Goal: Task Accomplishment & Management: Use online tool/utility

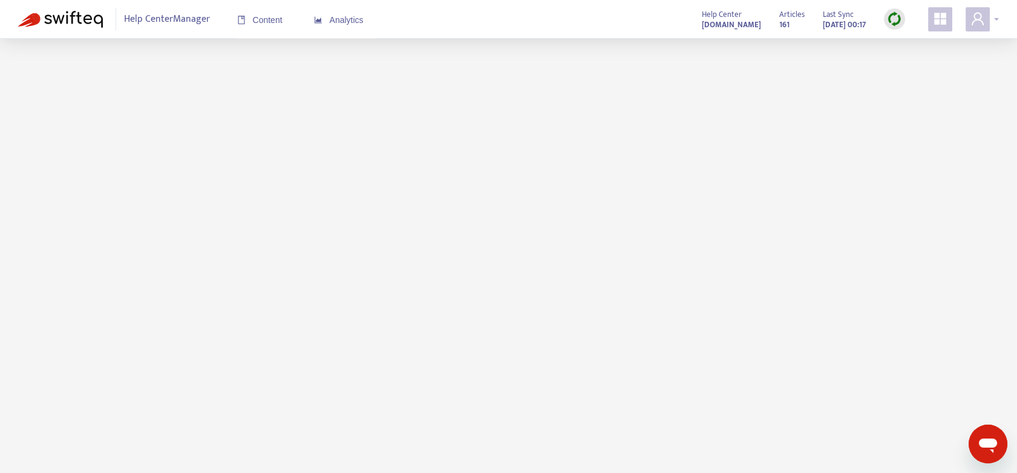
click at [996, 19] on div at bounding box center [981, 19] width 33 height 24
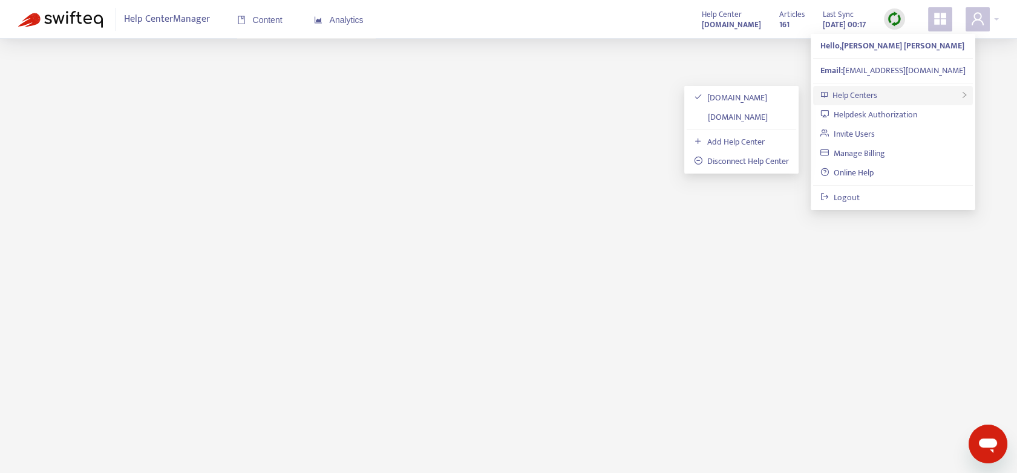
click at [846, 90] on span "Help Centers" at bounding box center [854, 95] width 45 height 14
click at [736, 113] on link "[DOMAIN_NAME]" at bounding box center [731, 117] width 74 height 14
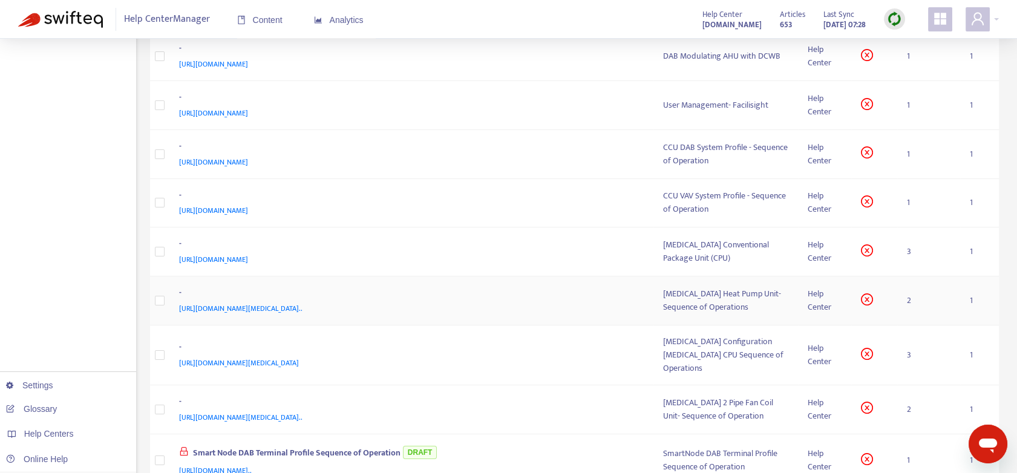
scroll to position [336, 0]
click at [907, 275] on td "3" at bounding box center [928, 250] width 63 height 49
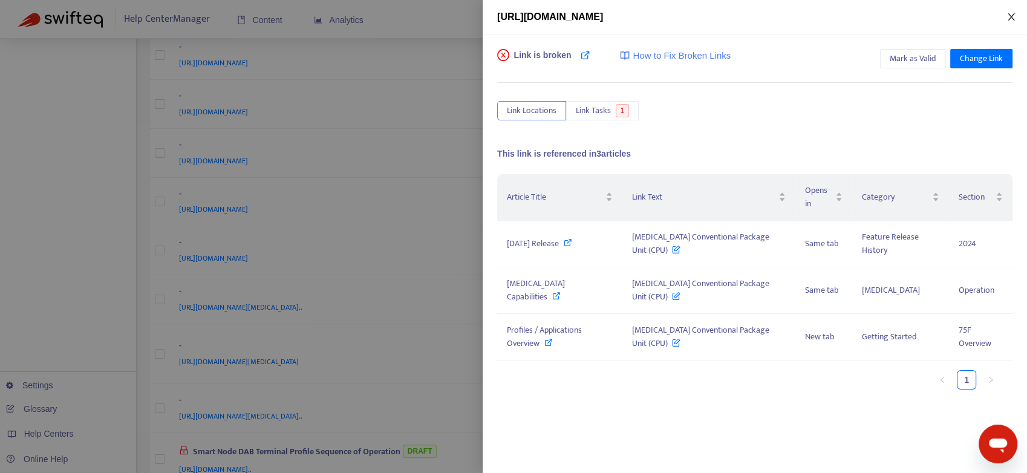
click at [1013, 15] on icon "close" at bounding box center [1011, 16] width 7 height 7
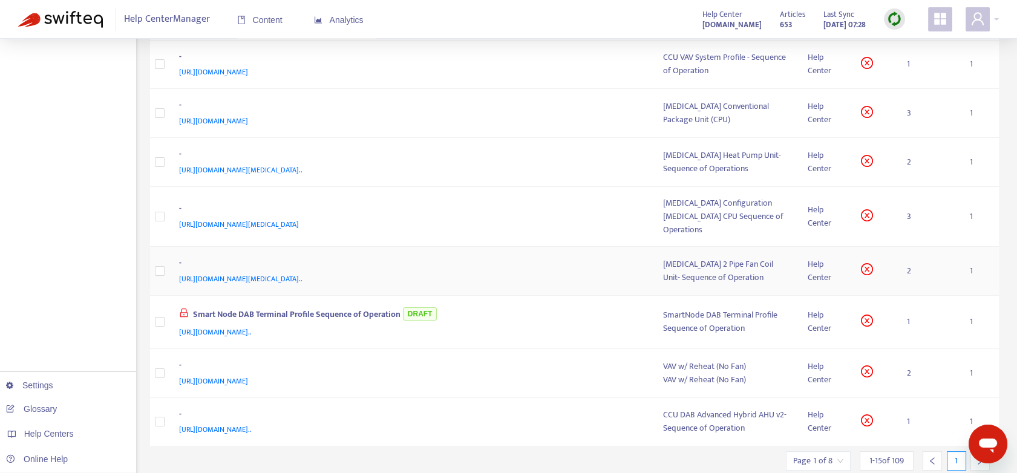
scroll to position [472, 0]
click at [908, 188] on td "2" at bounding box center [928, 163] width 63 height 49
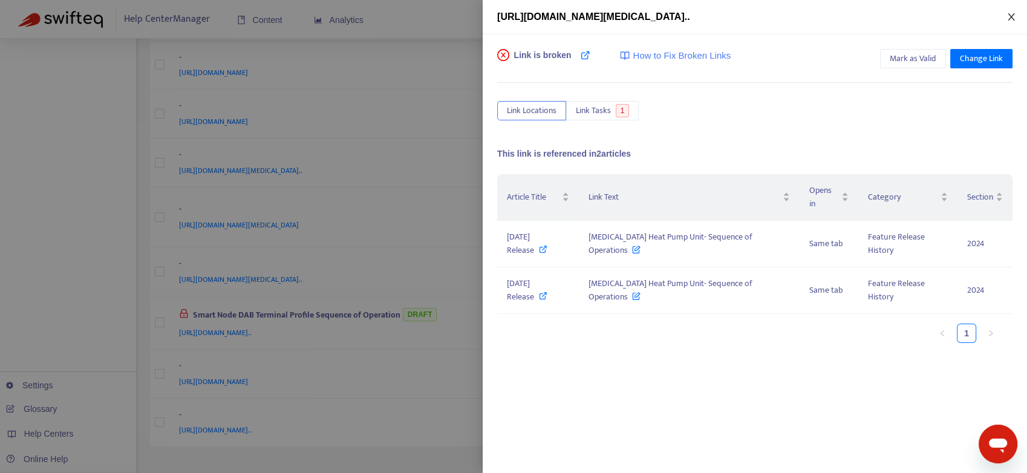
click at [1011, 13] on icon "close" at bounding box center [1011, 17] width 10 height 10
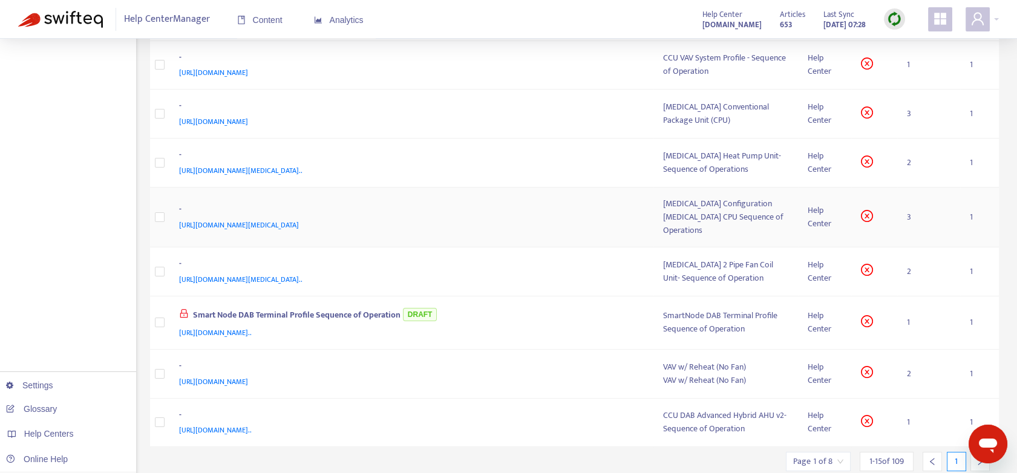
click at [907, 239] on td "3" at bounding box center [928, 218] width 63 height 60
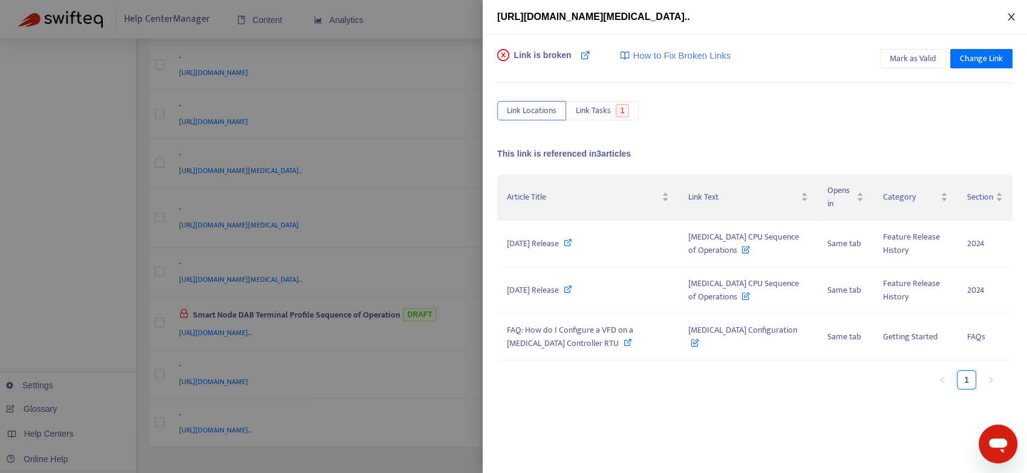
click at [1014, 16] on icon "close" at bounding box center [1011, 17] width 10 height 10
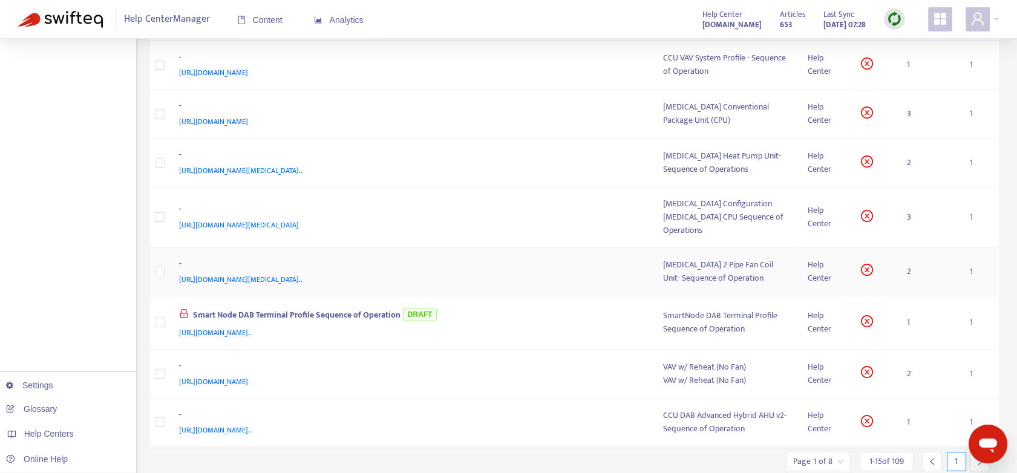
click at [910, 296] on td "2" at bounding box center [928, 271] width 63 height 49
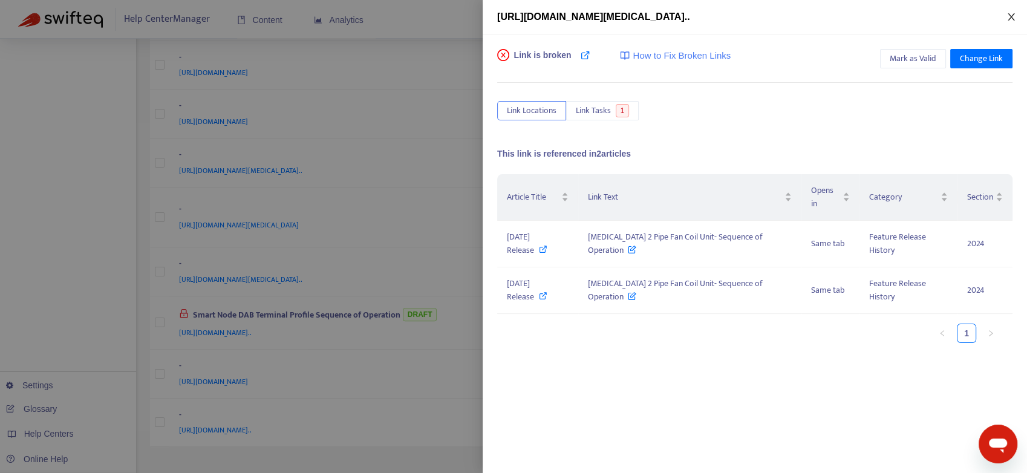
click at [1016, 11] on button "Close" at bounding box center [1011, 16] width 17 height 11
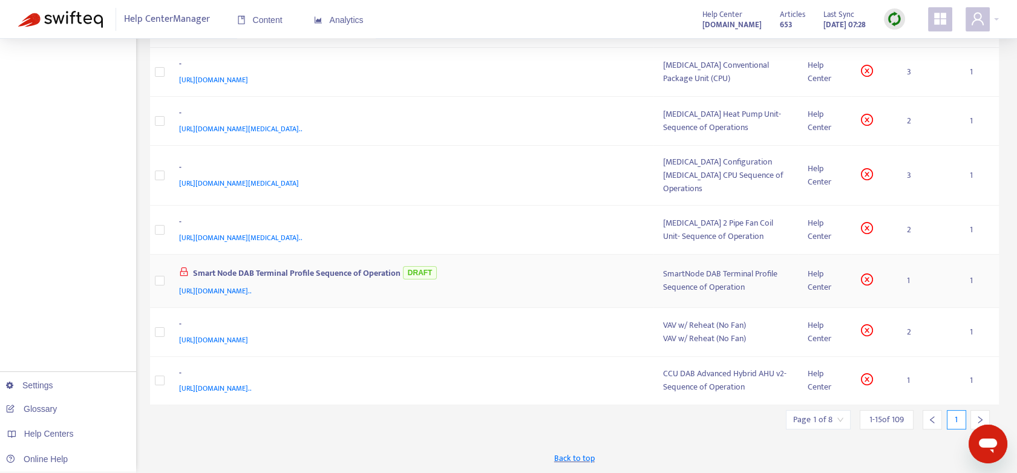
scroll to position [540, 0]
click at [908, 277] on td "1" at bounding box center [928, 281] width 63 height 53
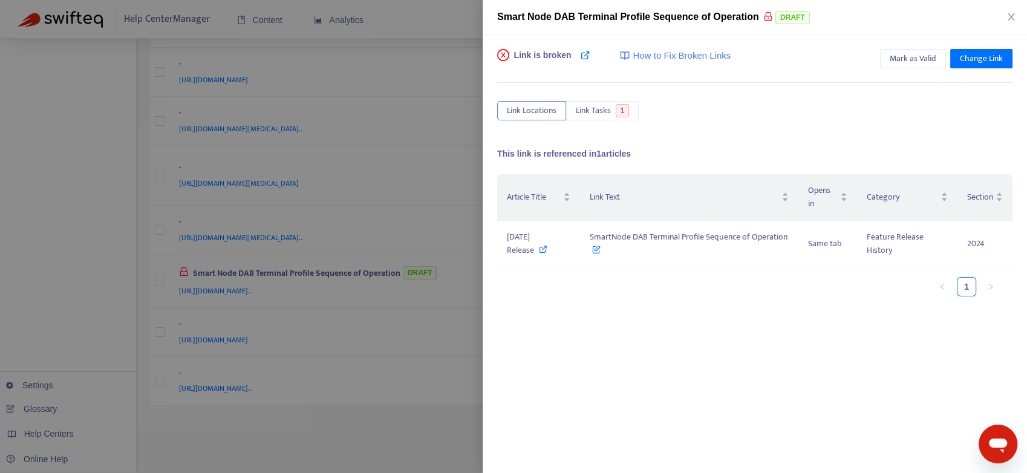
click at [1016, 10] on div "Smart Node DAB Terminal Profile Sequence of Operation DRAFT" at bounding box center [755, 17] width 544 height 34
click at [1011, 16] on icon "close" at bounding box center [1011, 16] width 7 height 7
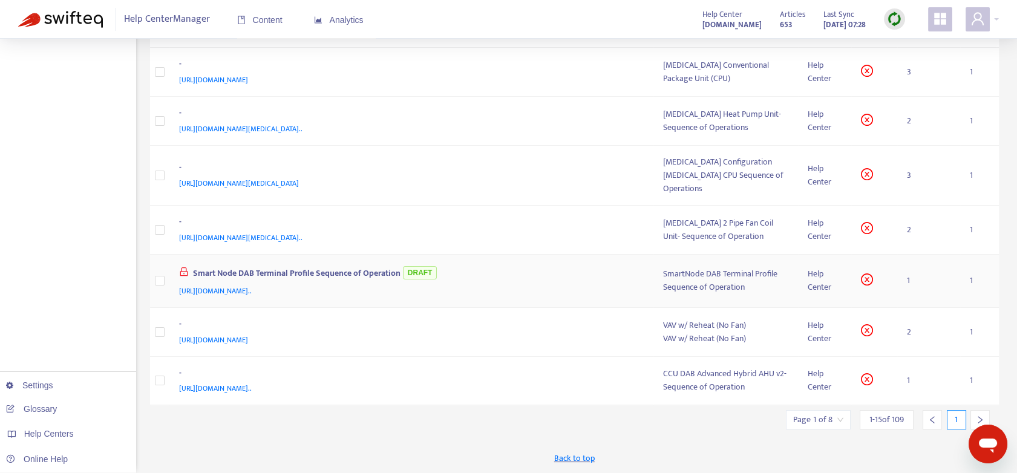
click at [909, 281] on td "1" at bounding box center [928, 281] width 63 height 53
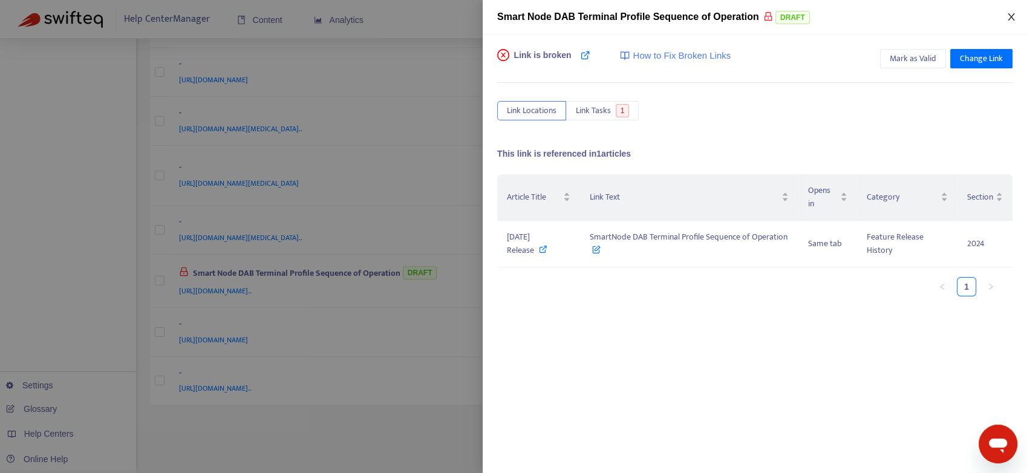
click at [1009, 16] on icon "close" at bounding box center [1011, 17] width 10 height 10
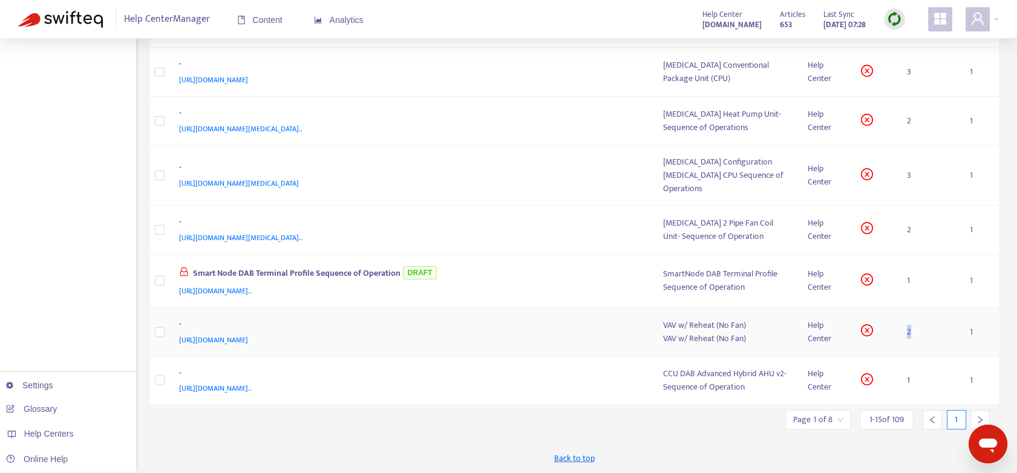
click at [908, 332] on td "2" at bounding box center [928, 332] width 63 height 49
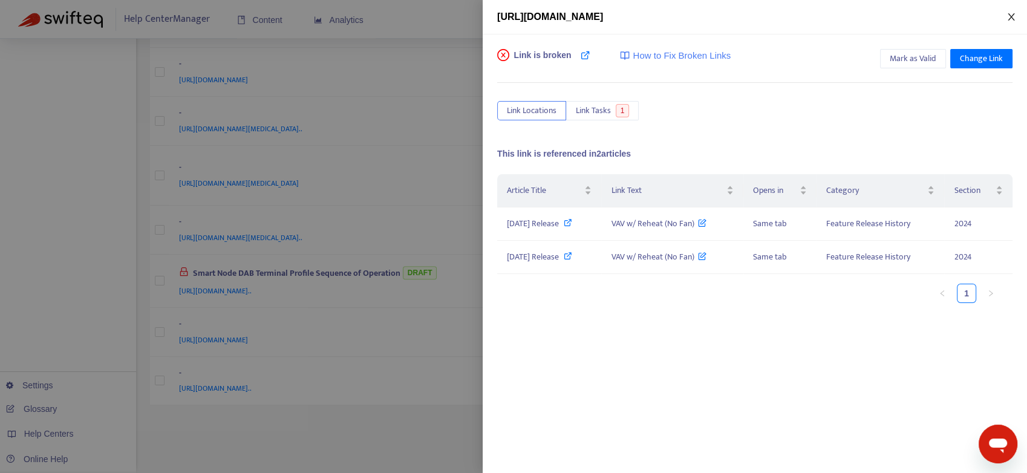
click at [1010, 18] on icon "close" at bounding box center [1011, 16] width 7 height 7
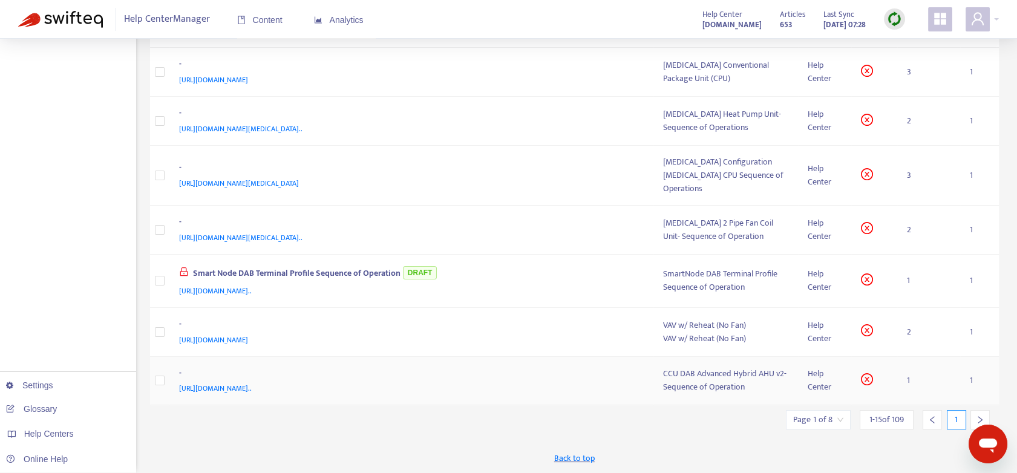
click at [902, 380] on td "1" at bounding box center [928, 381] width 63 height 49
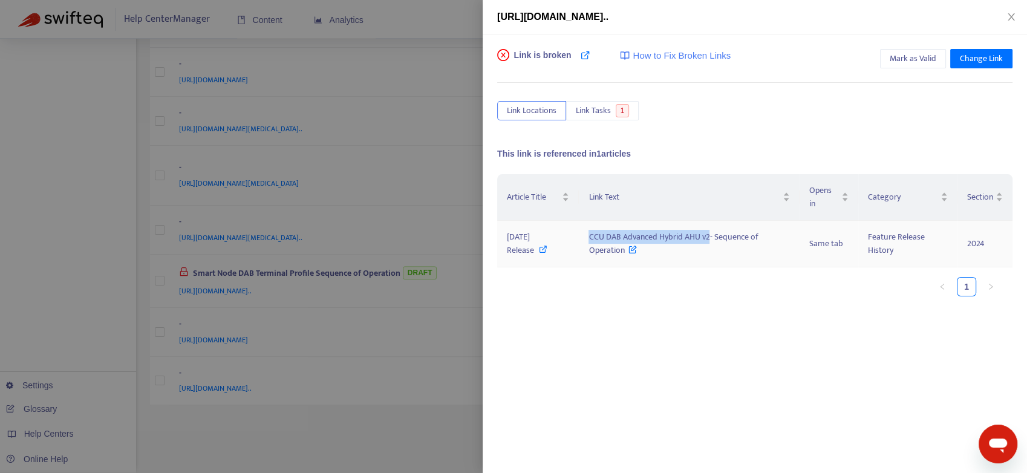
drag, startPoint x: 605, startPoint y: 235, endPoint x: 727, endPoint y: 238, distance: 121.6
click at [727, 238] on td "CCU DAB Advanced Hybrid AHU v2- Sequence of Operation" at bounding box center [689, 244] width 221 height 47
copy span "CCU DAB Advanced Hybrid AHU v2"
click at [1010, 15] on icon "close" at bounding box center [1011, 17] width 10 height 10
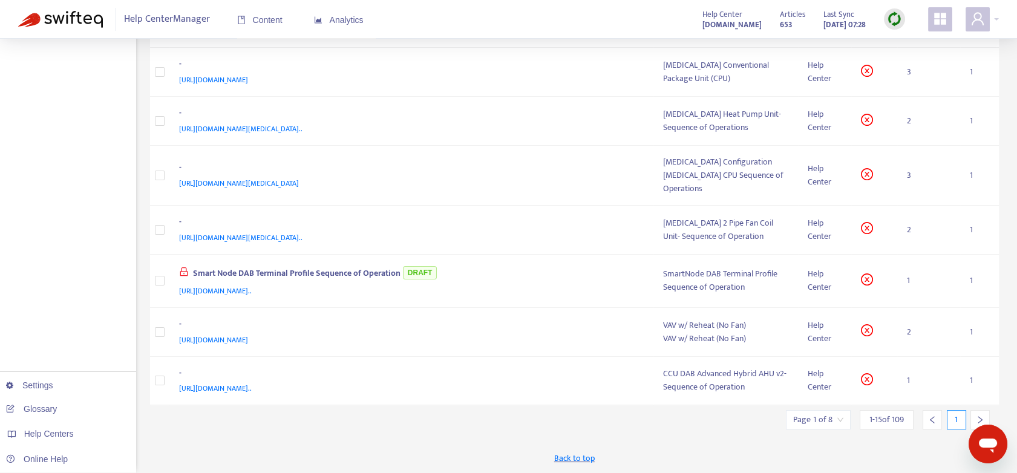
click at [980, 420] on icon "right" at bounding box center [980, 419] width 4 height 7
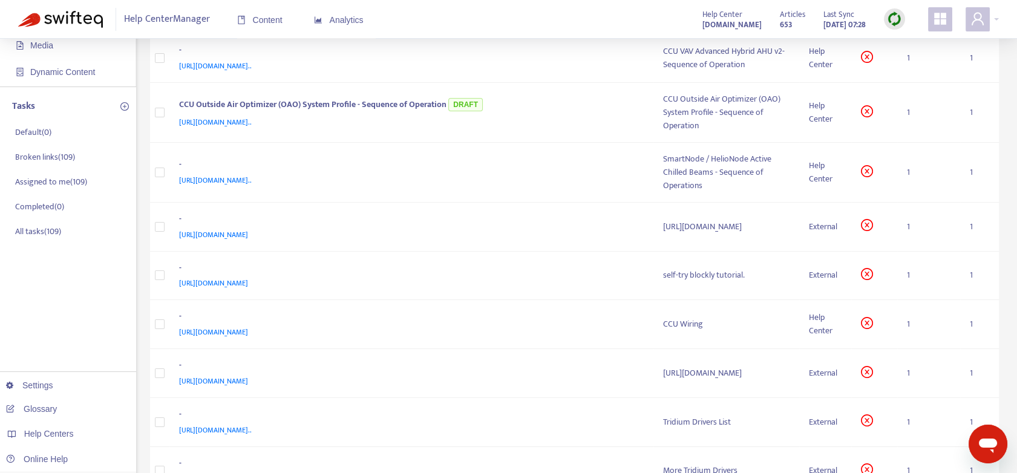
scroll to position [0, 0]
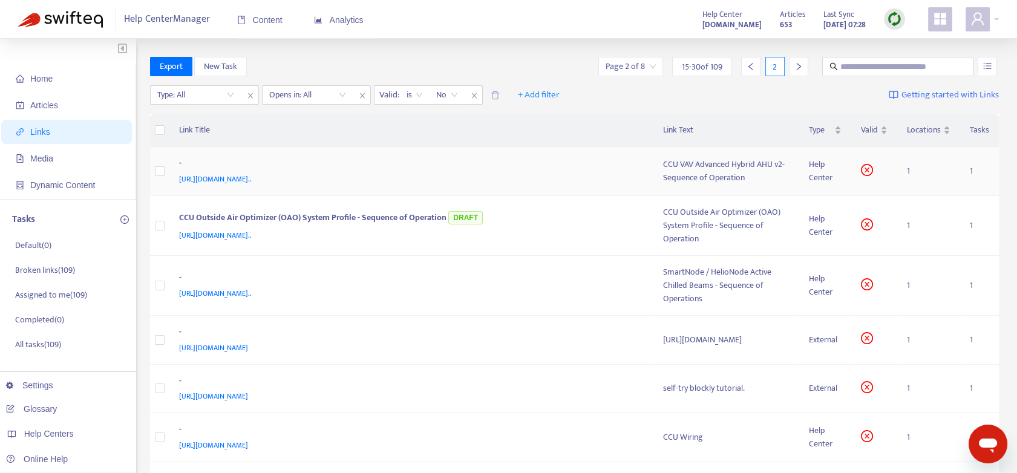
drag, startPoint x: 906, startPoint y: 171, endPoint x: 919, endPoint y: 180, distance: 16.0
click at [904, 170] on td "1" at bounding box center [928, 171] width 63 height 49
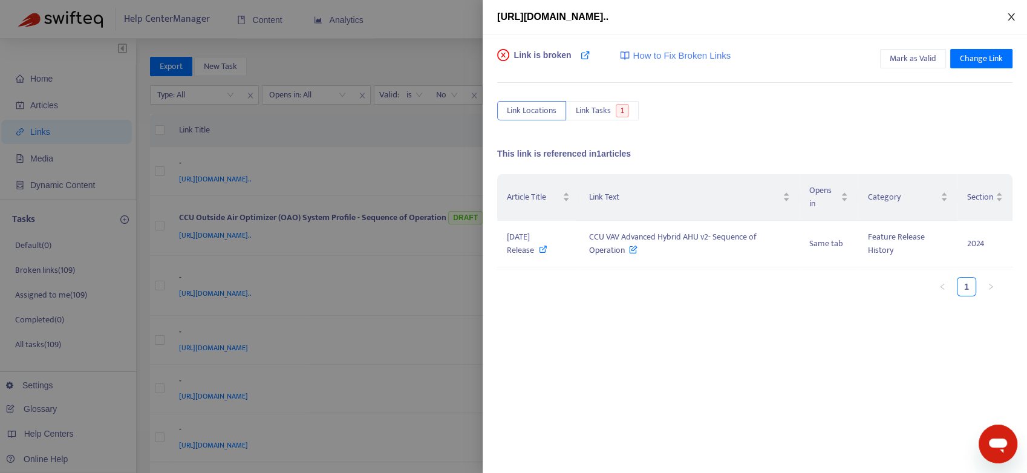
click at [1011, 21] on icon "close" at bounding box center [1011, 17] width 10 height 10
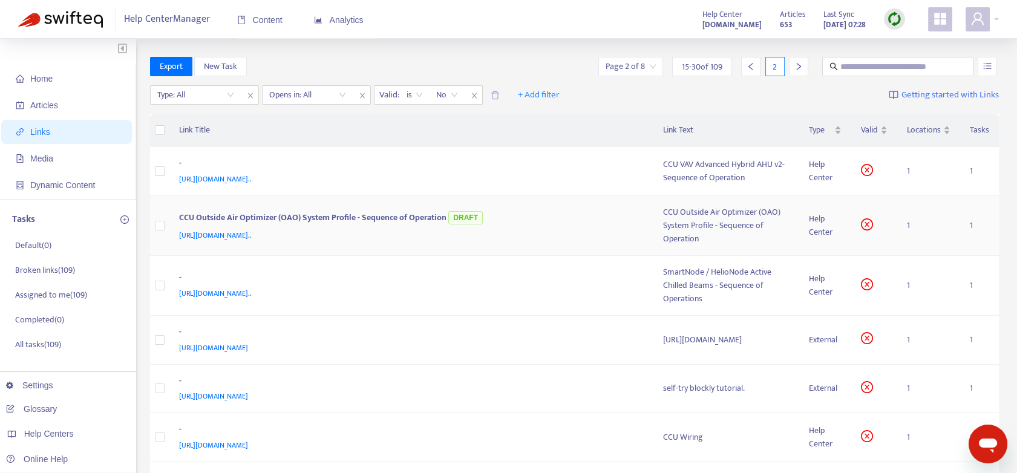
click at [910, 224] on td "1" at bounding box center [928, 226] width 63 height 60
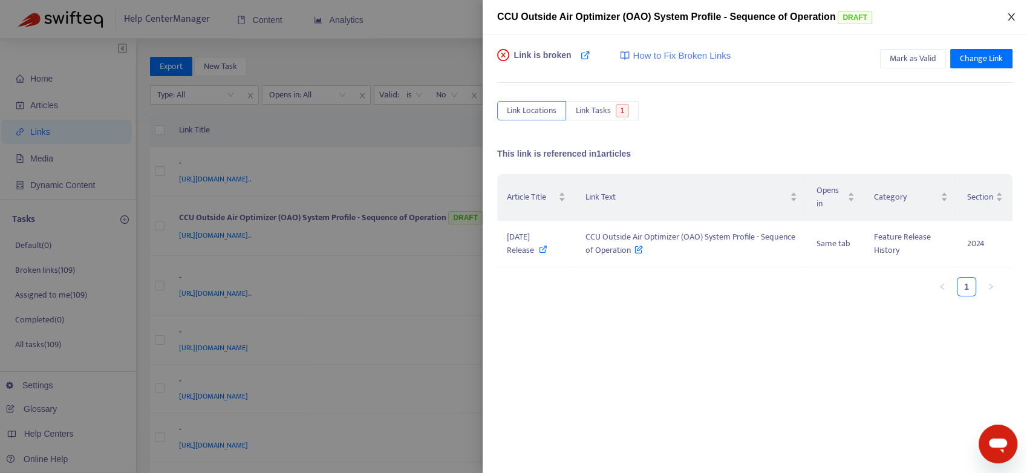
click at [1011, 21] on icon "close" at bounding box center [1011, 17] width 10 height 10
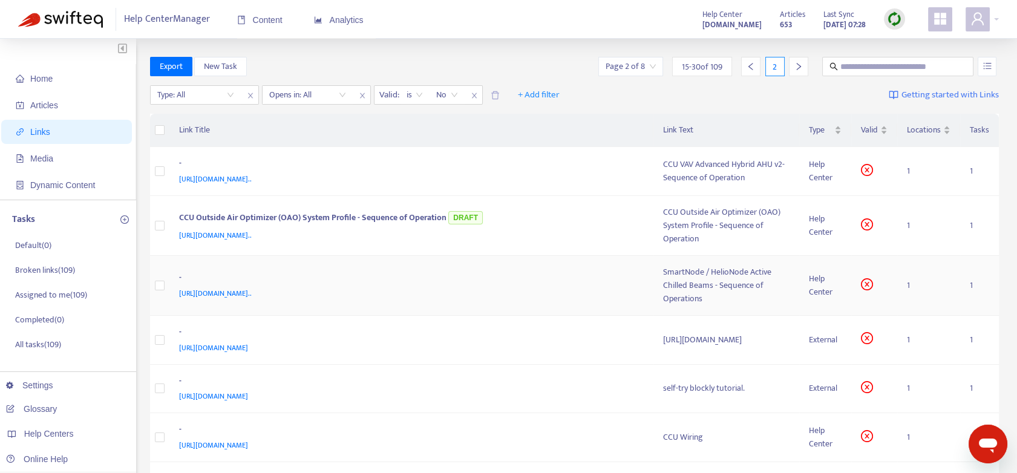
click at [909, 285] on td "1" at bounding box center [928, 286] width 63 height 60
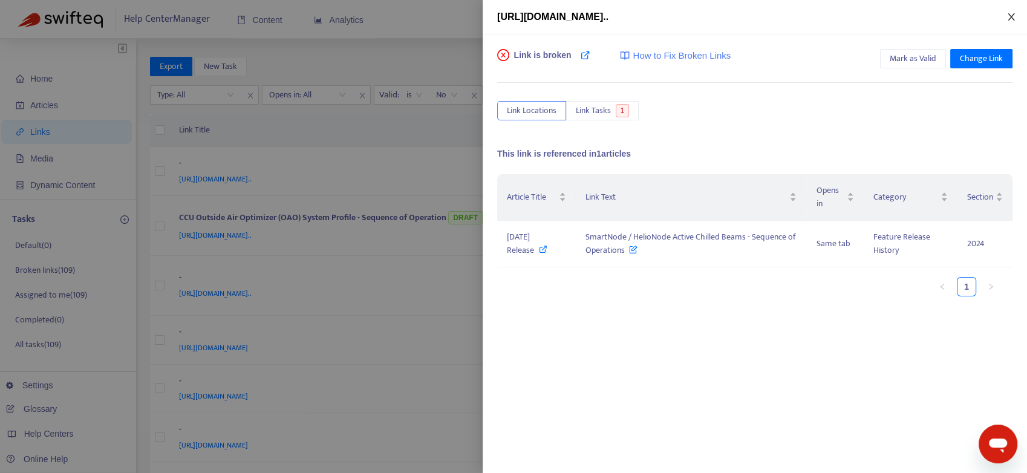
click at [1012, 16] on icon "close" at bounding box center [1011, 16] width 7 height 7
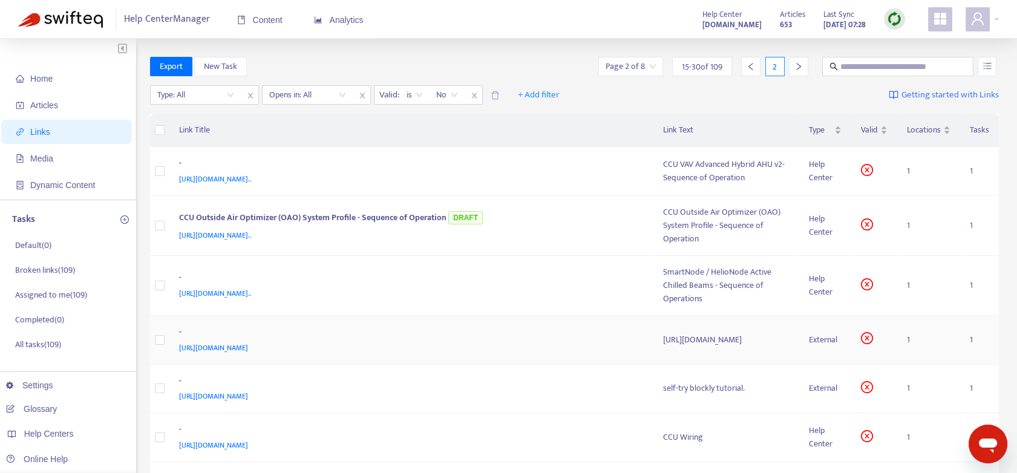
click at [911, 340] on td "1" at bounding box center [928, 340] width 63 height 49
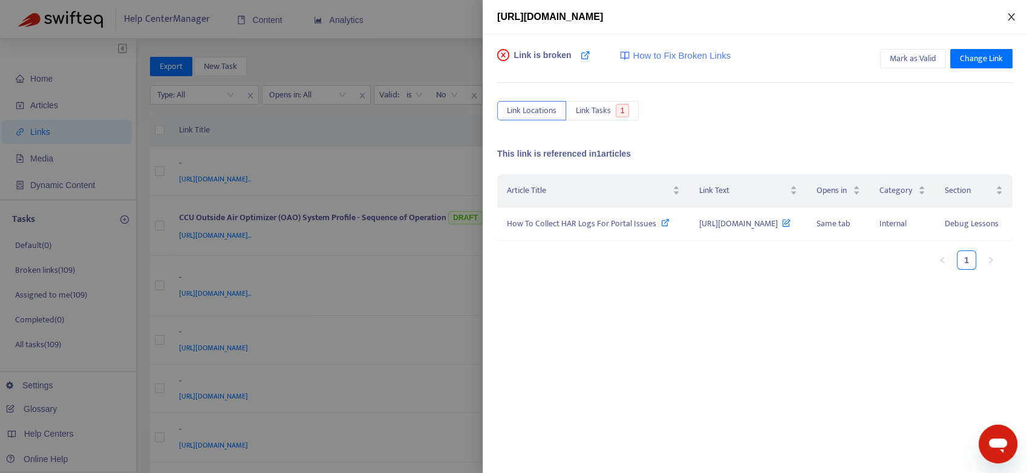
click at [1014, 18] on icon "close" at bounding box center [1011, 17] width 10 height 10
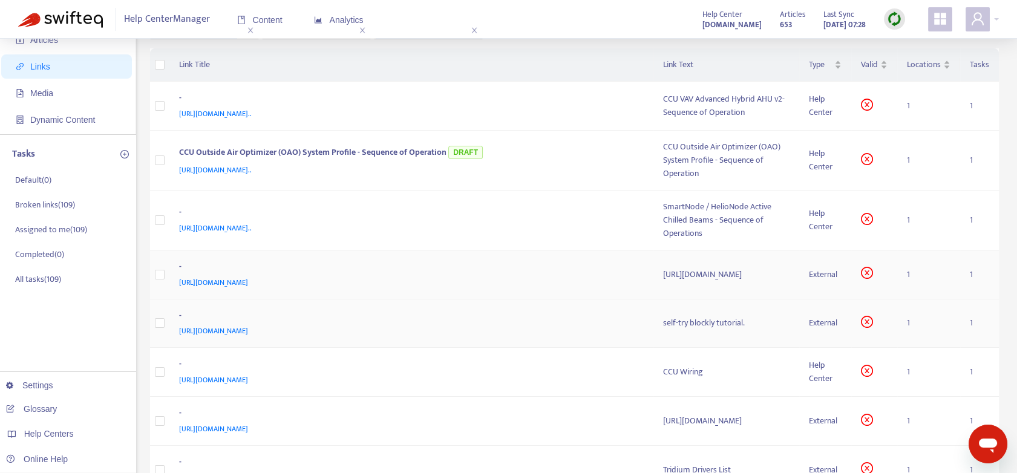
scroll to position [67, 0]
click at [908, 320] on td "1" at bounding box center [928, 322] width 63 height 49
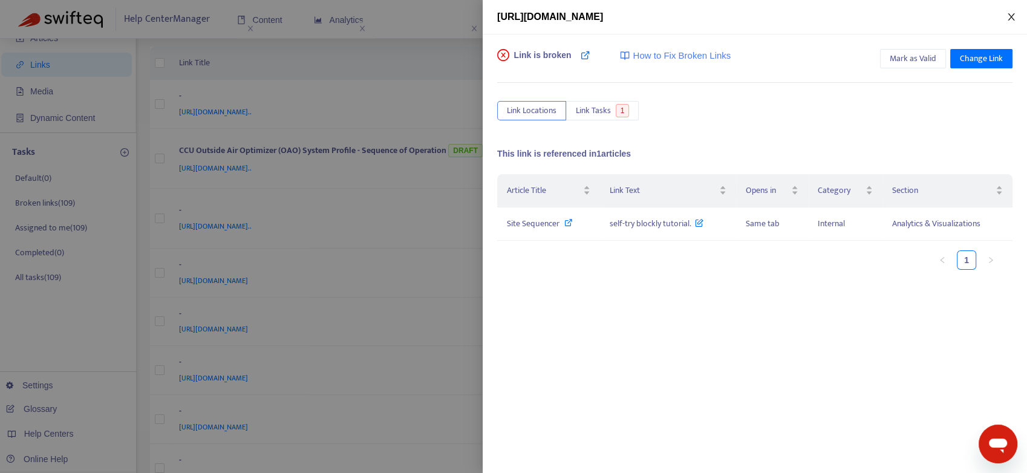
click at [1013, 15] on icon "close" at bounding box center [1011, 16] width 7 height 7
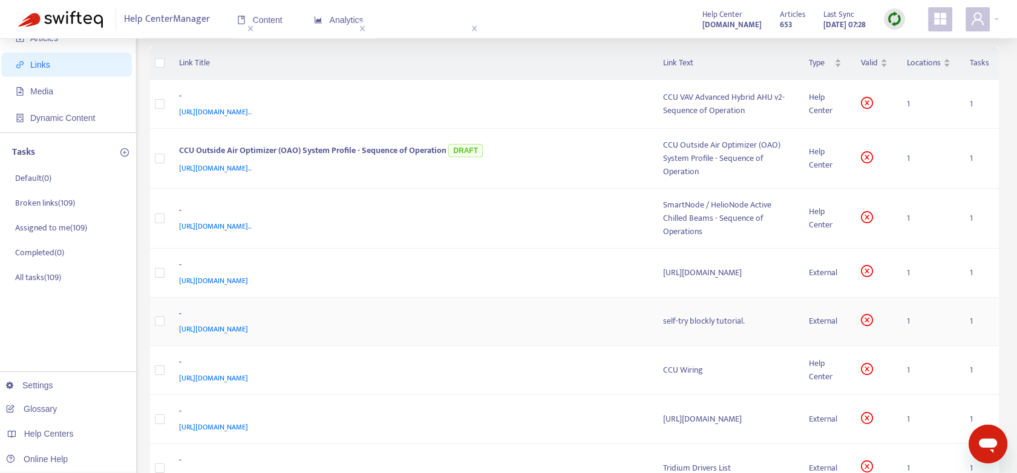
click at [909, 320] on td "1" at bounding box center [928, 322] width 63 height 49
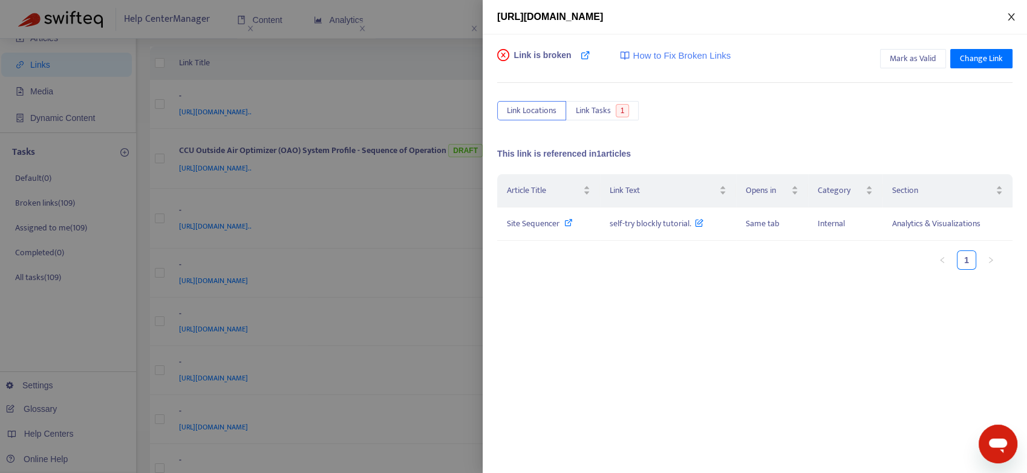
click at [1006, 12] on icon "close" at bounding box center [1011, 17] width 10 height 10
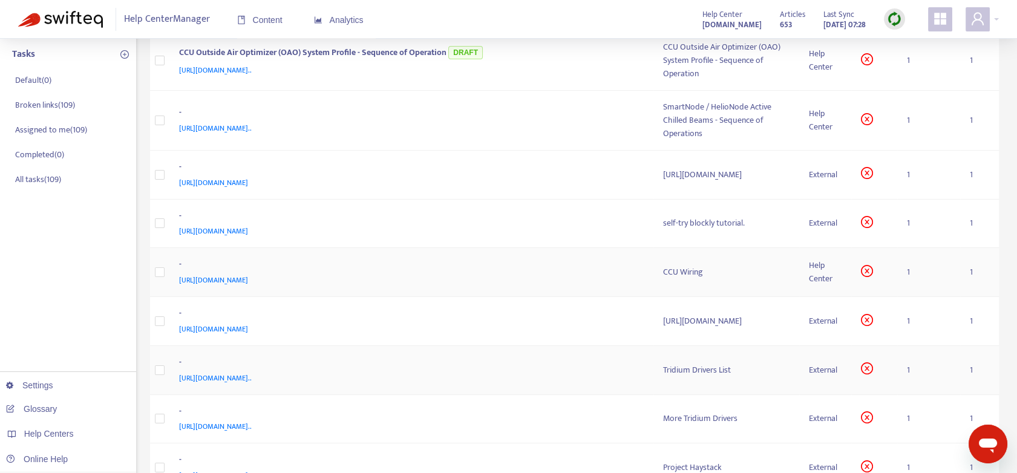
scroll to position [201, 0]
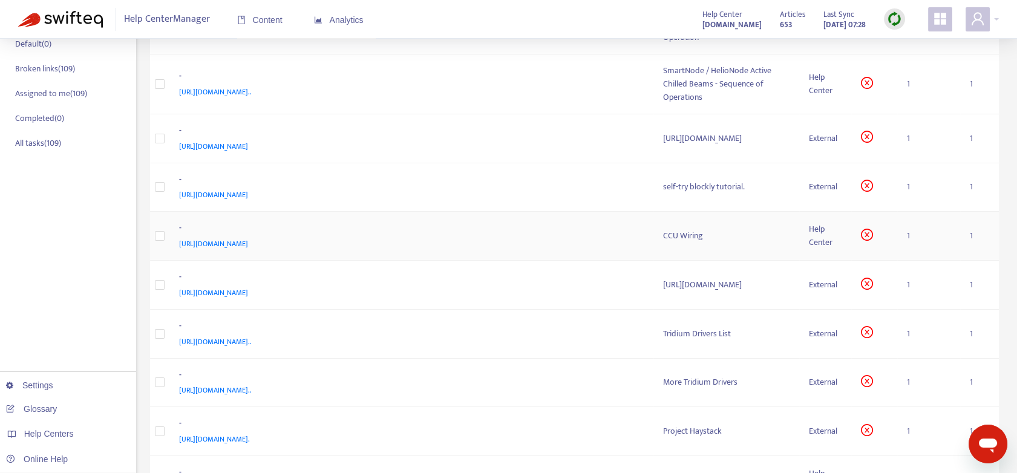
click at [908, 235] on td "1" at bounding box center [928, 236] width 63 height 49
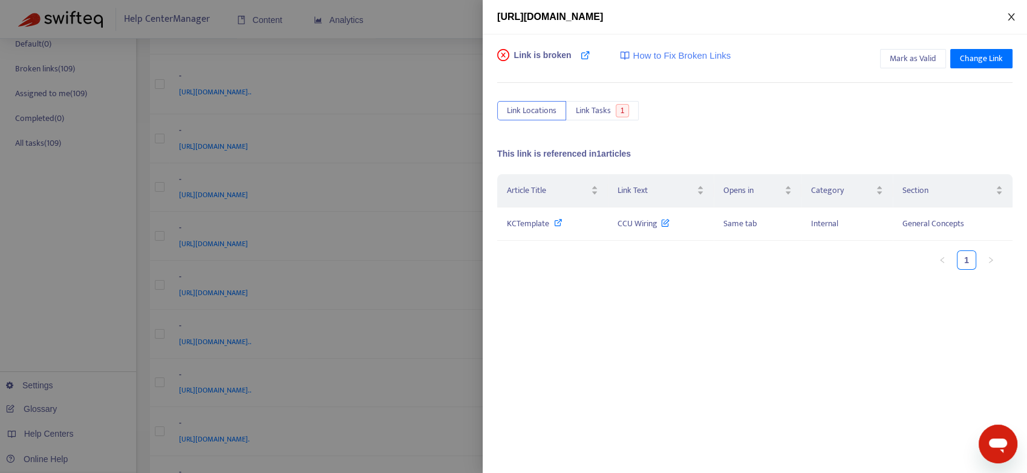
click at [1012, 15] on icon "close" at bounding box center [1011, 16] width 7 height 7
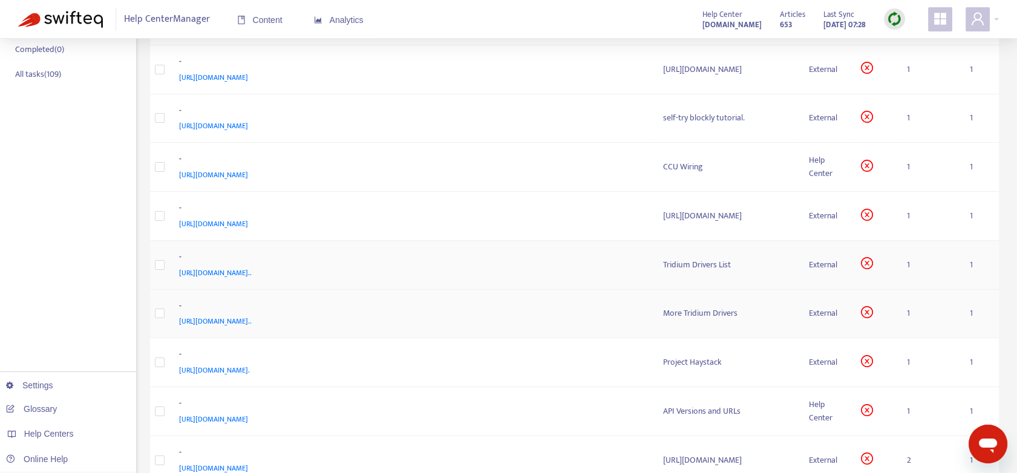
scroll to position [269, 0]
click at [907, 216] on td "1" at bounding box center [928, 218] width 63 height 49
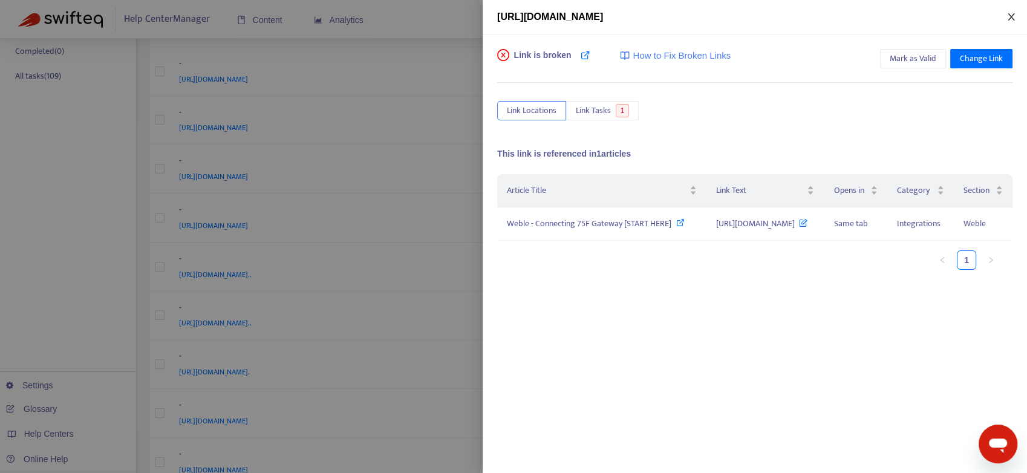
click at [1010, 19] on icon "close" at bounding box center [1011, 17] width 10 height 10
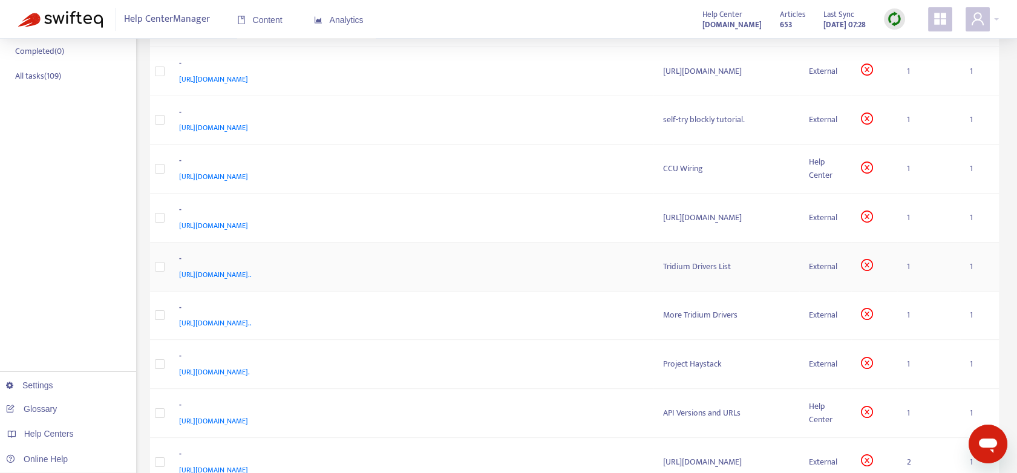
click at [909, 266] on td "1" at bounding box center [928, 267] width 63 height 49
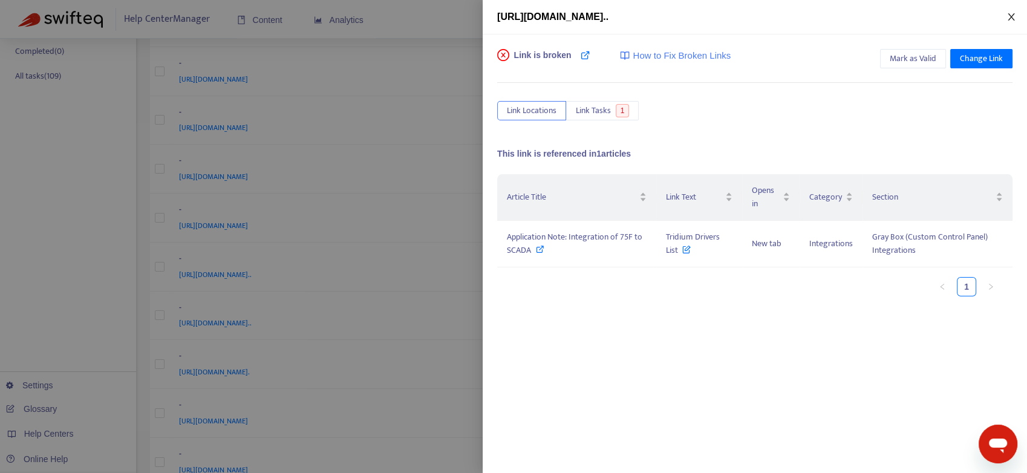
click at [1012, 19] on icon "close" at bounding box center [1011, 17] width 10 height 10
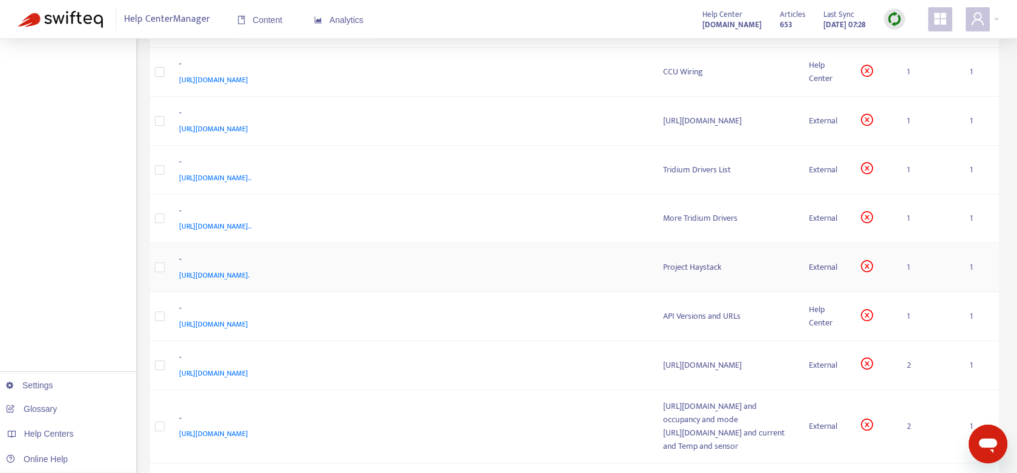
scroll to position [403, 0]
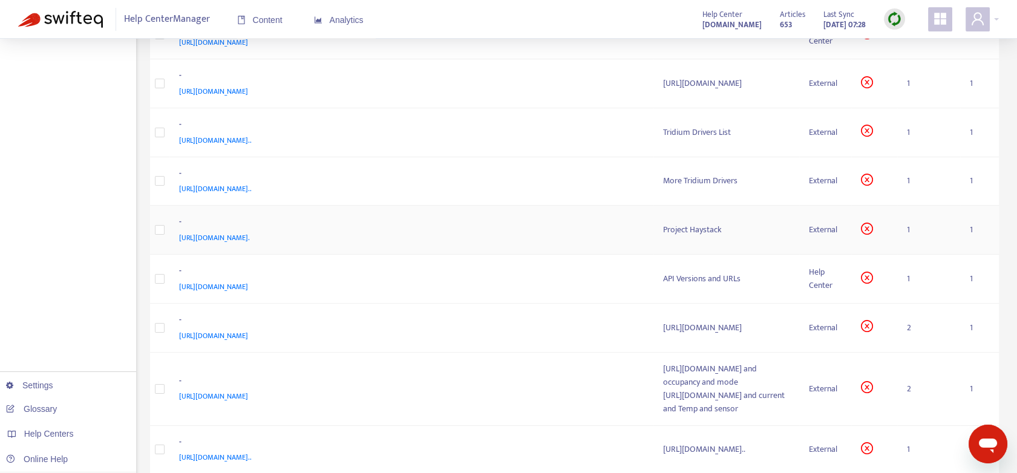
drag, startPoint x: 907, startPoint y: 227, endPoint x: 918, endPoint y: 244, distance: 19.3
click at [907, 227] on td "1" at bounding box center [928, 230] width 63 height 49
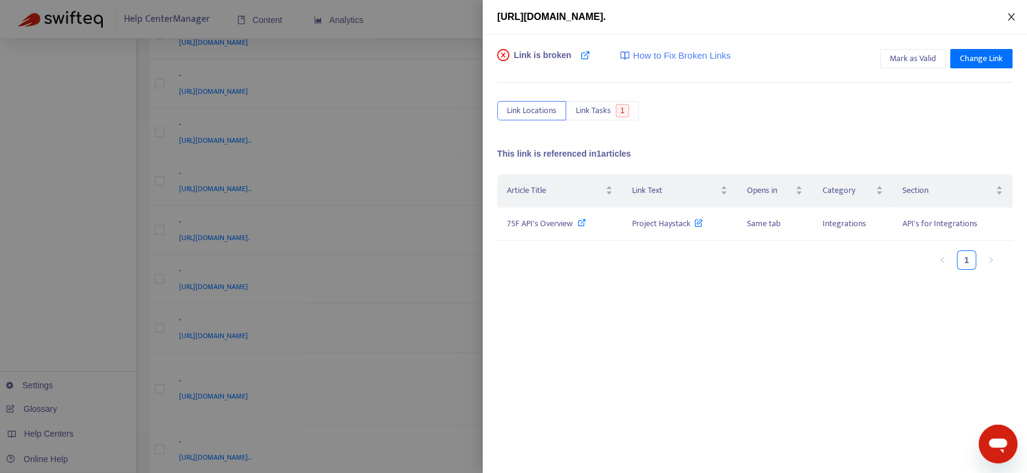
click at [1011, 14] on icon "close" at bounding box center [1011, 17] width 10 height 10
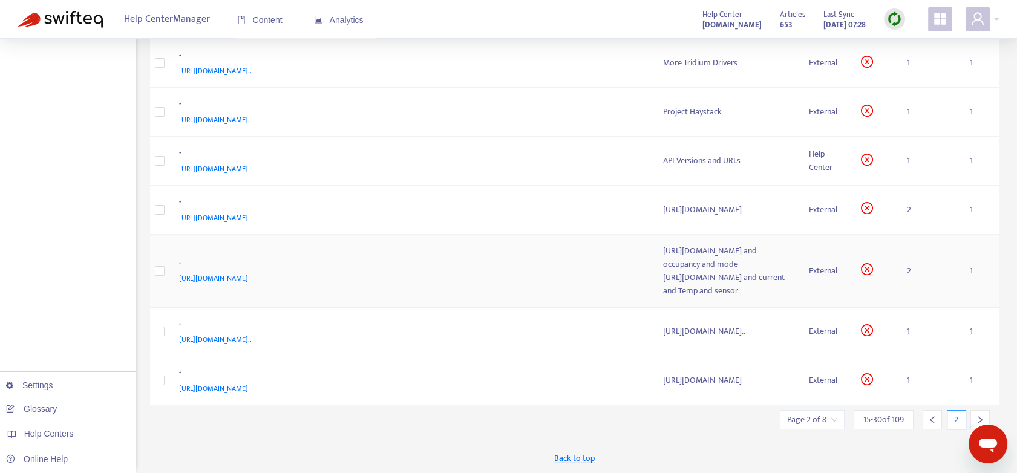
scroll to position [537, 0]
click at [910, 142] on td "1" at bounding box center [928, 161] width 63 height 49
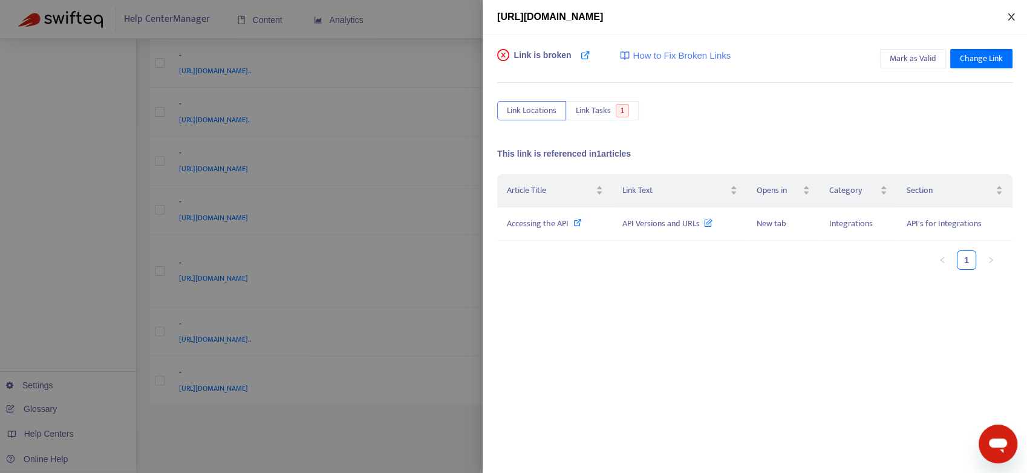
click at [1013, 16] on icon "close" at bounding box center [1011, 17] width 10 height 10
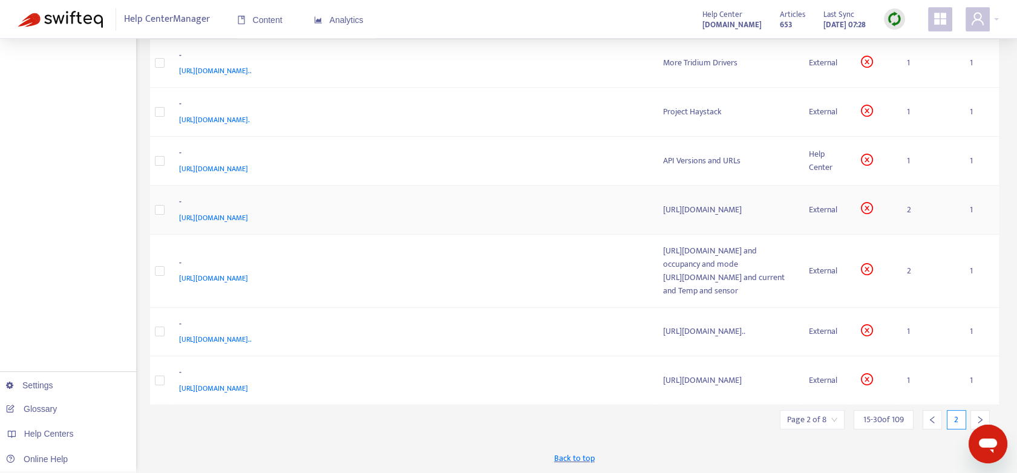
click at [973, 203] on td "1" at bounding box center [979, 210] width 39 height 49
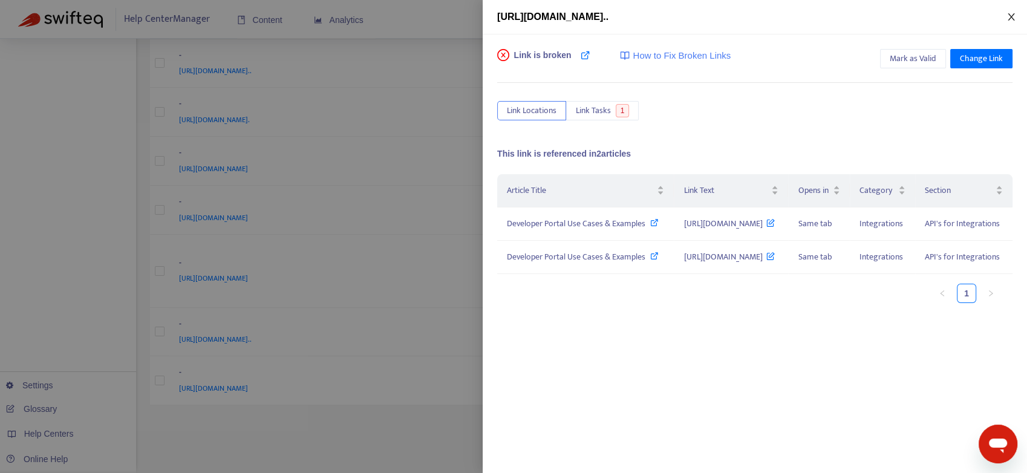
click at [1011, 18] on icon "close" at bounding box center [1011, 17] width 10 height 10
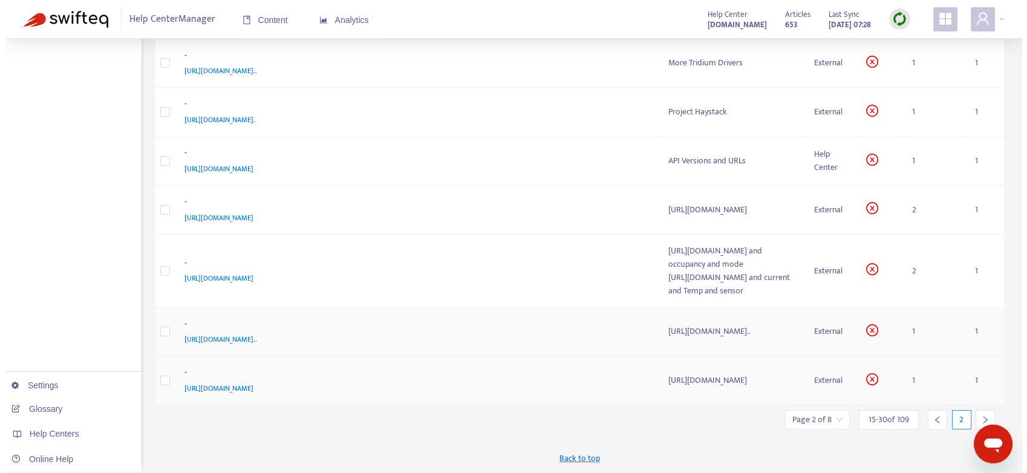
scroll to position [645, 0]
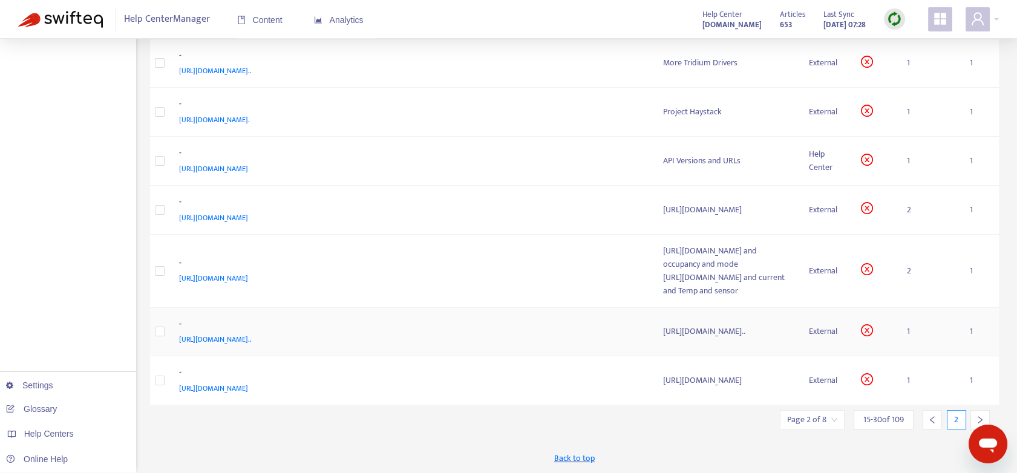
click at [908, 308] on td "1" at bounding box center [928, 332] width 63 height 49
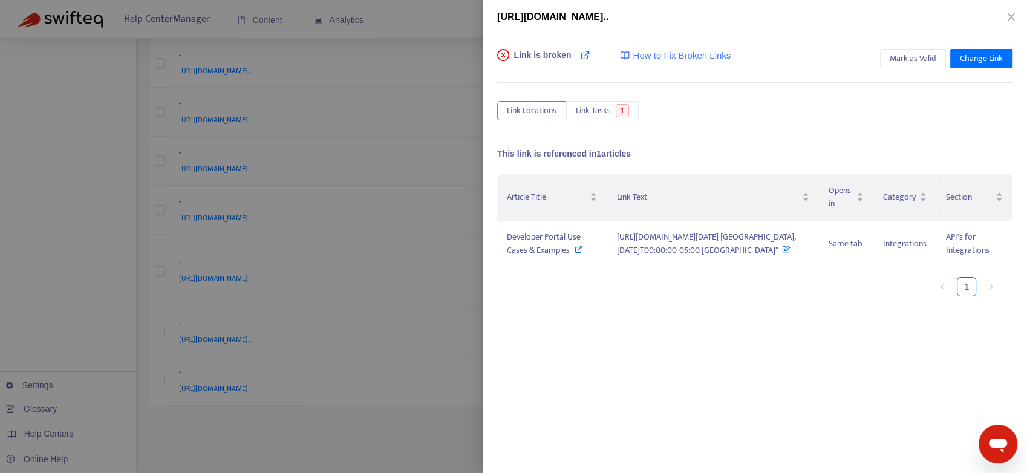
click at [390, 356] on div at bounding box center [513, 236] width 1027 height 473
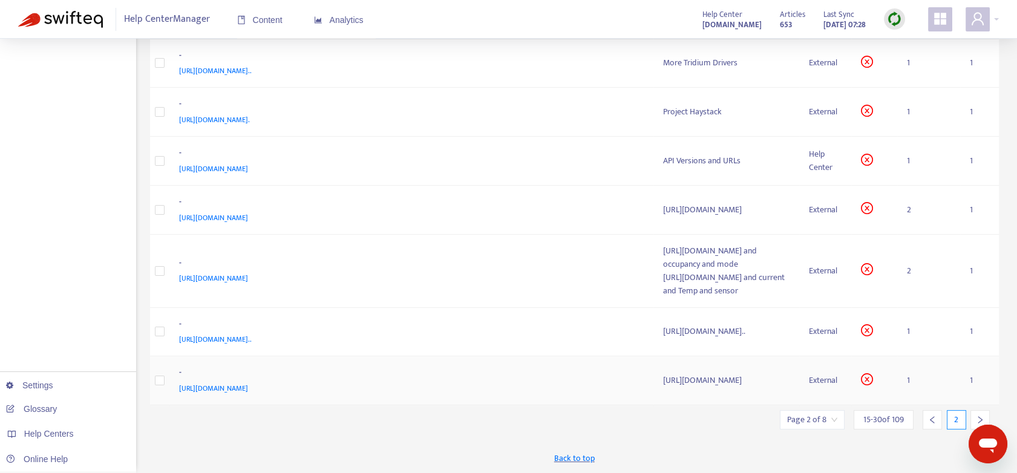
click at [912, 376] on td "1" at bounding box center [928, 380] width 63 height 49
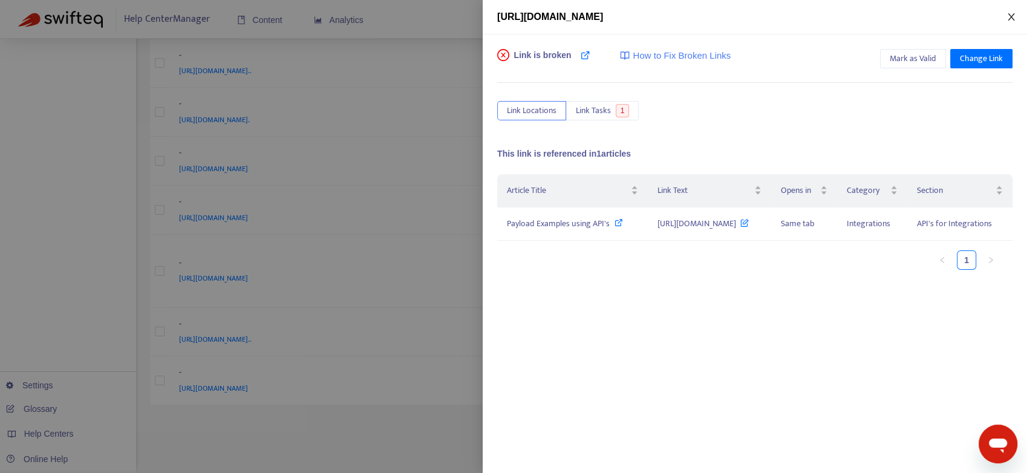
click at [1010, 15] on icon "close" at bounding box center [1011, 16] width 7 height 7
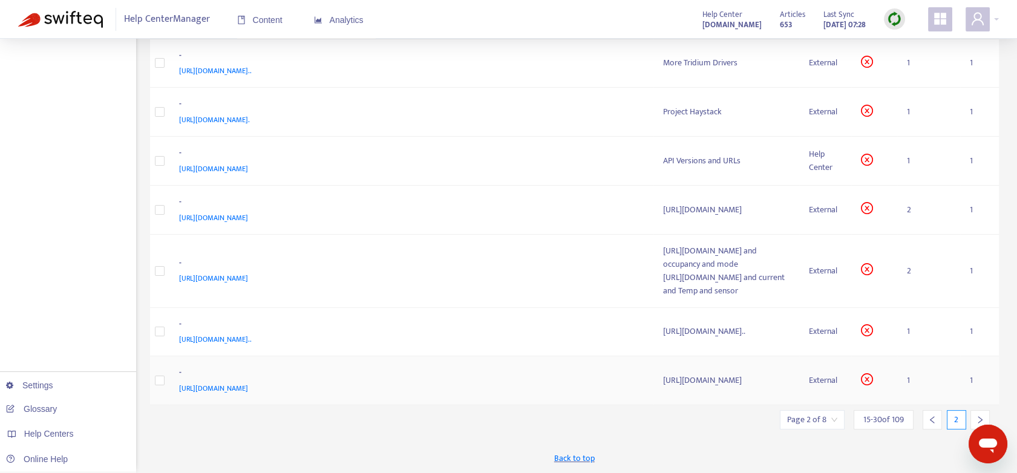
click at [910, 376] on td "1" at bounding box center [928, 380] width 63 height 49
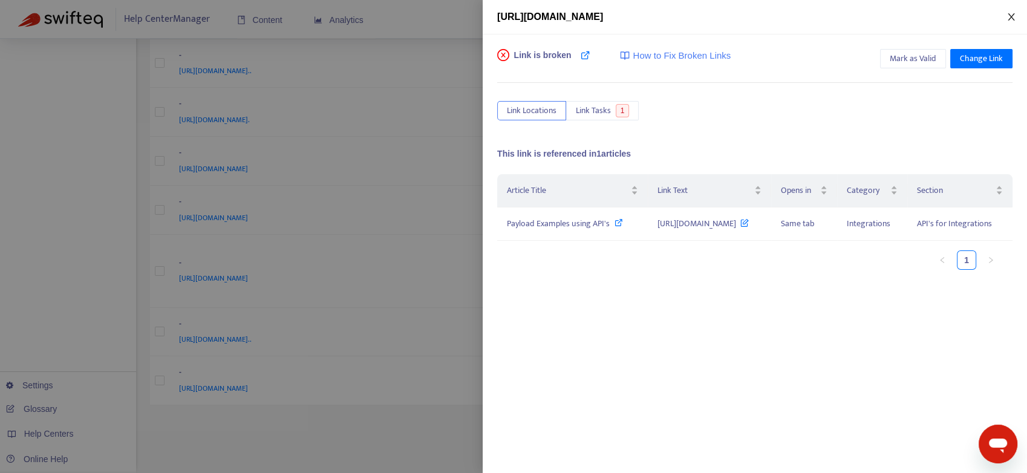
click at [1006, 17] on icon "close" at bounding box center [1011, 17] width 10 height 10
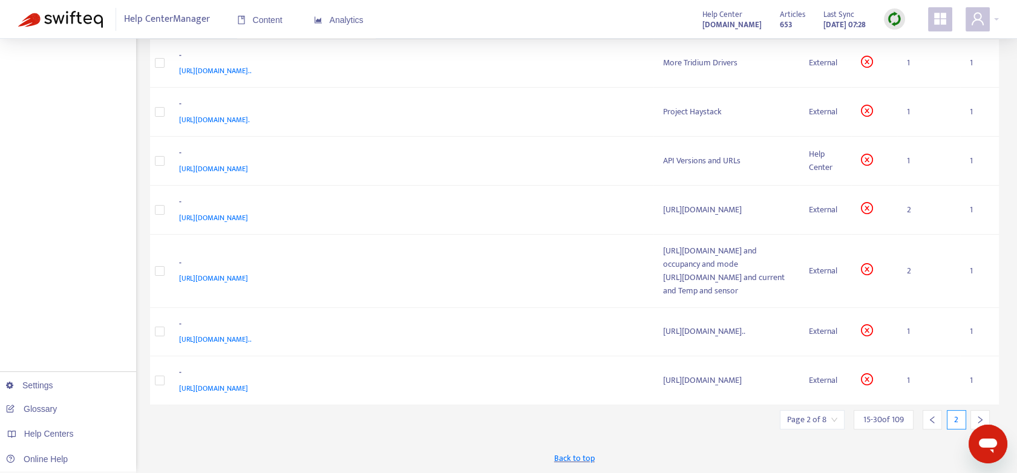
click at [982, 420] on icon "right" at bounding box center [980, 419] width 4 height 7
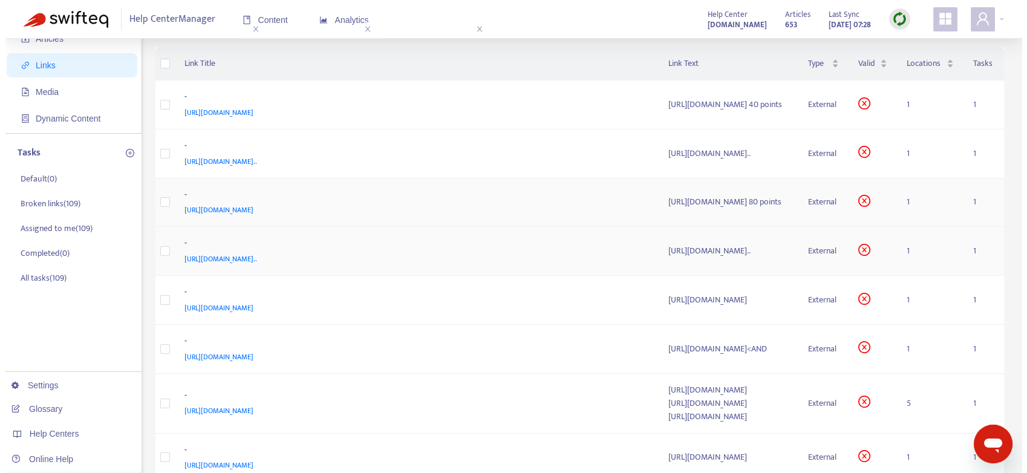
scroll to position [67, 0]
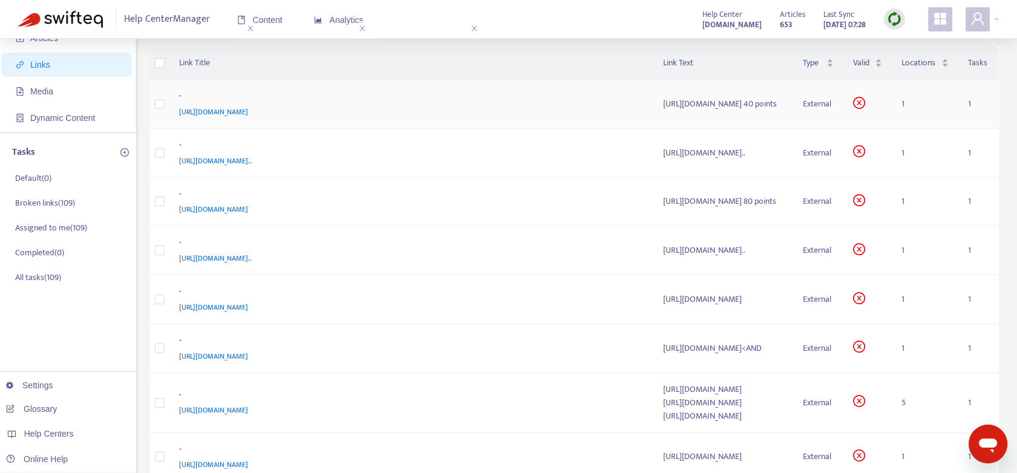
click at [907, 102] on td "1" at bounding box center [925, 104] width 66 height 49
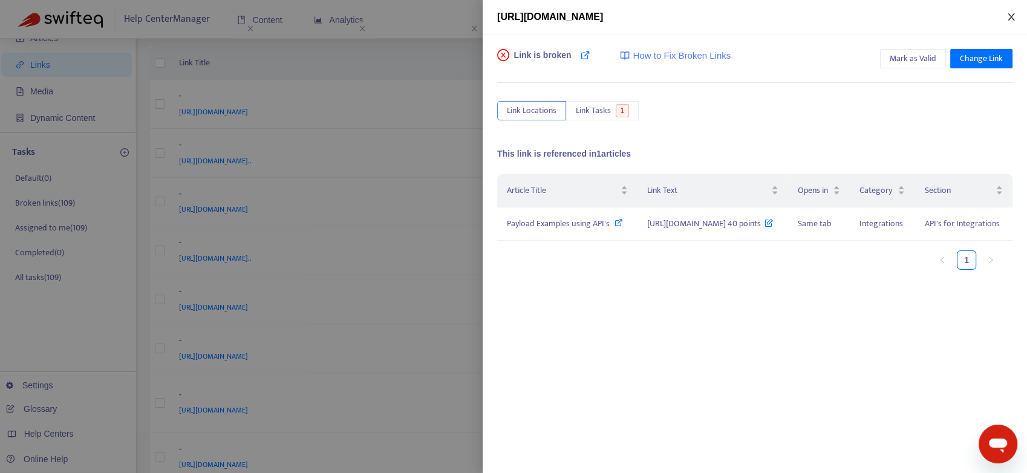
click at [1011, 20] on icon "close" at bounding box center [1011, 17] width 10 height 10
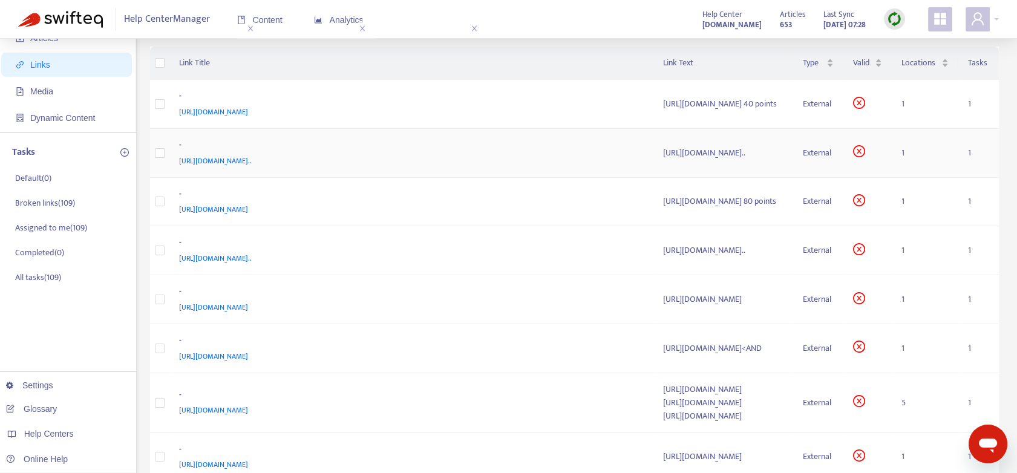
click at [910, 153] on td "1" at bounding box center [925, 153] width 66 height 49
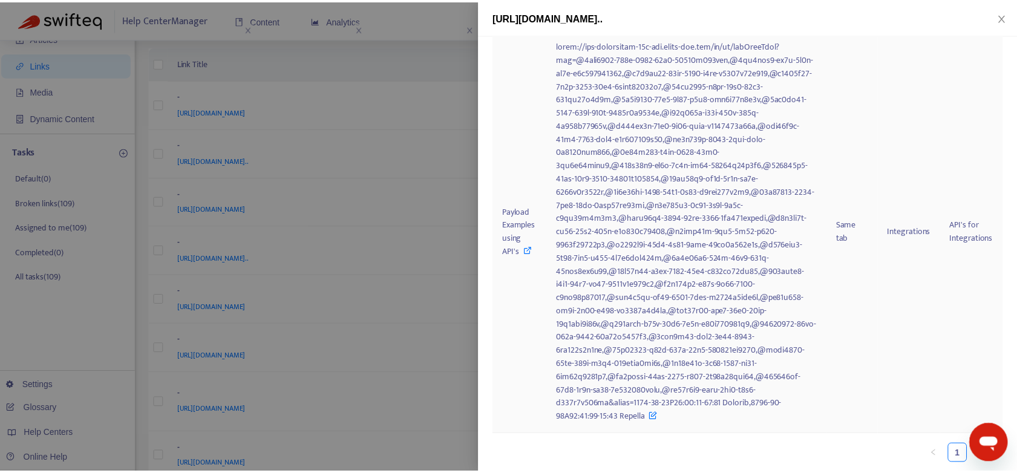
scroll to position [0, 0]
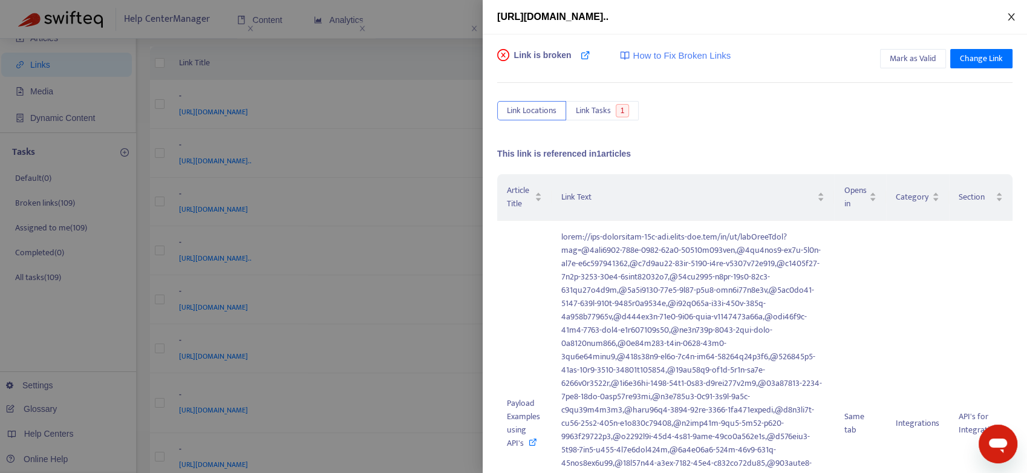
click at [1013, 16] on icon "close" at bounding box center [1011, 17] width 10 height 10
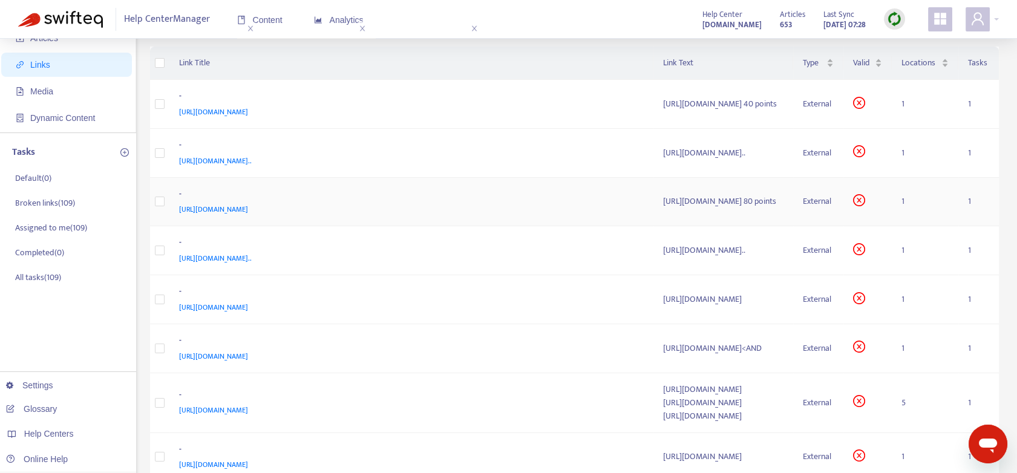
click at [911, 212] on td "1" at bounding box center [925, 202] width 66 height 49
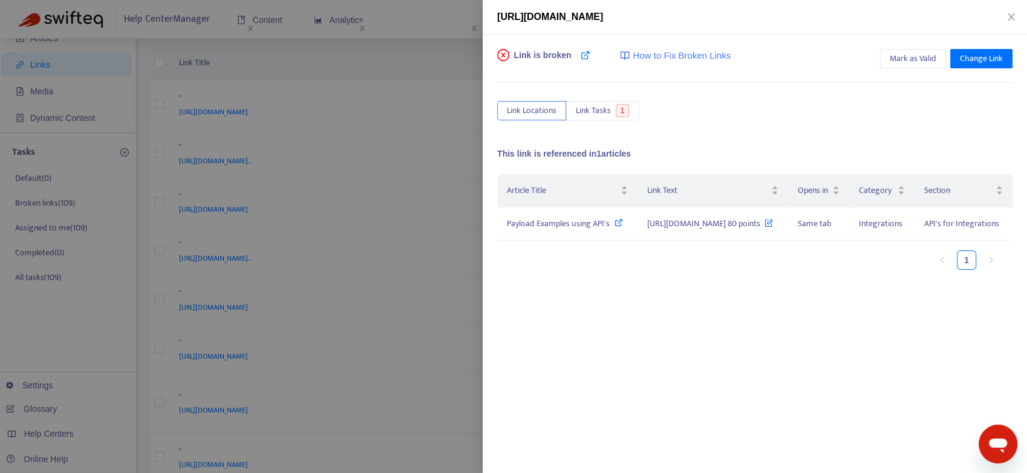
click at [1009, 8] on div "[URL][DOMAIN_NAME]" at bounding box center [755, 17] width 544 height 34
click at [1011, 16] on icon "close" at bounding box center [1011, 16] width 7 height 7
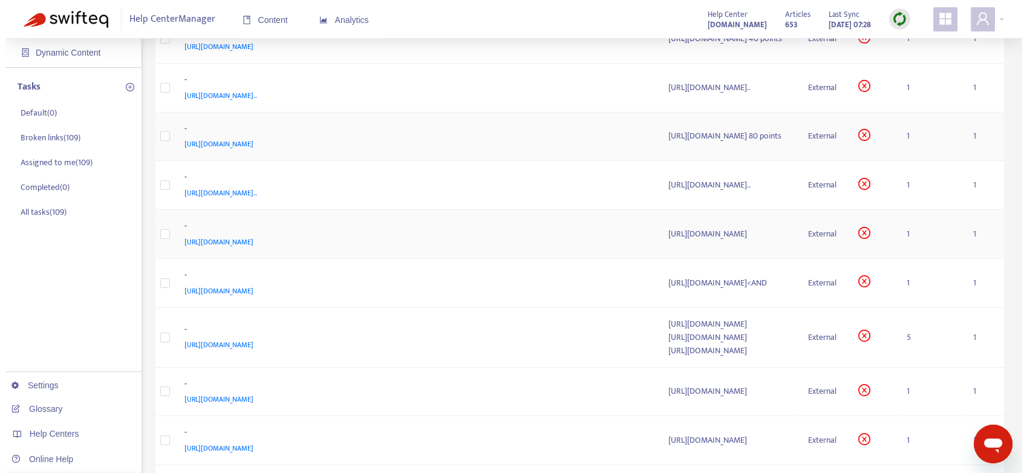
scroll to position [134, 0]
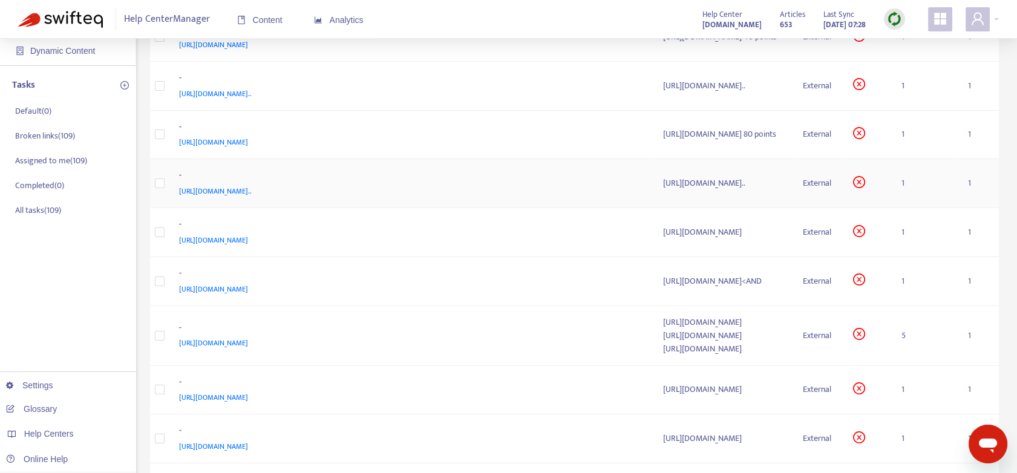
click at [908, 203] on td "1" at bounding box center [925, 183] width 66 height 49
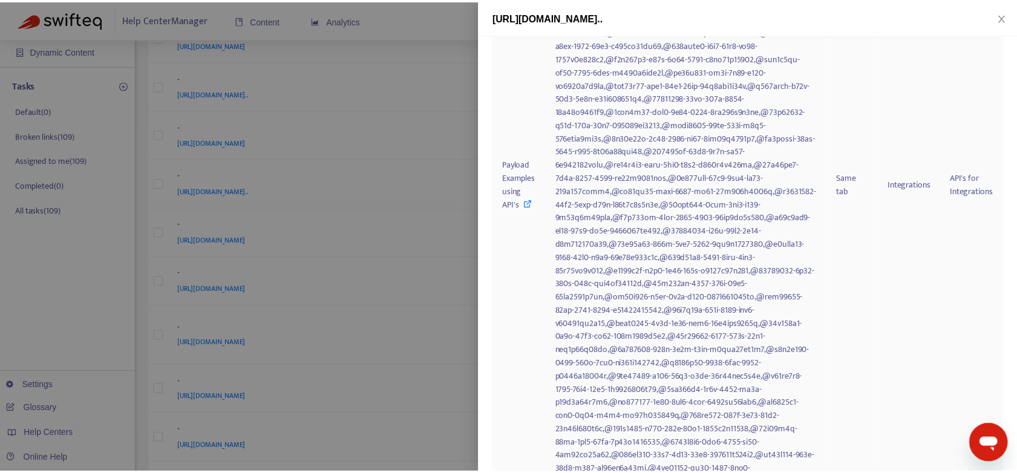
scroll to position [417, 0]
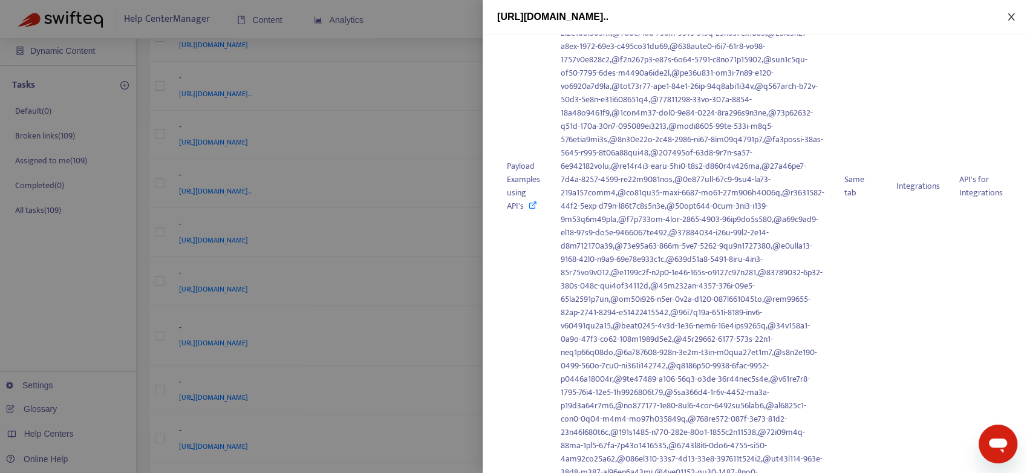
click at [1010, 13] on icon "close" at bounding box center [1011, 17] width 10 height 10
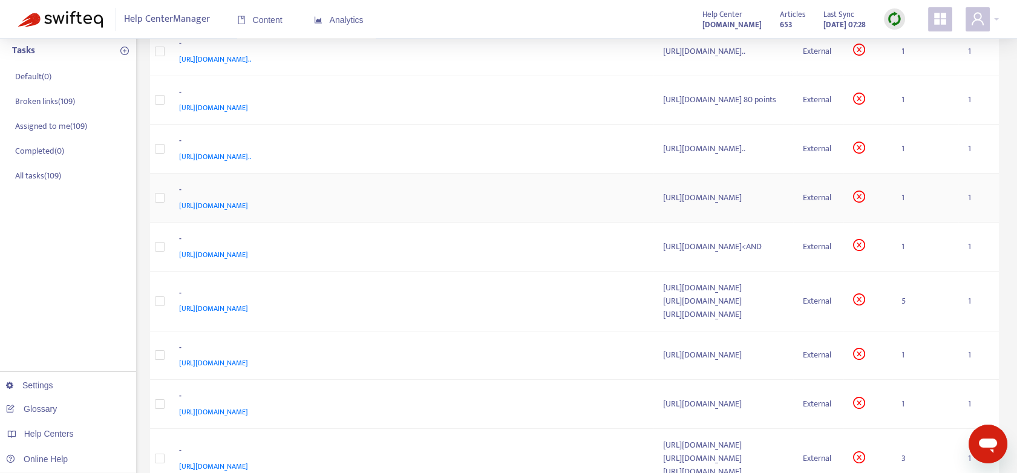
scroll to position [201, 0]
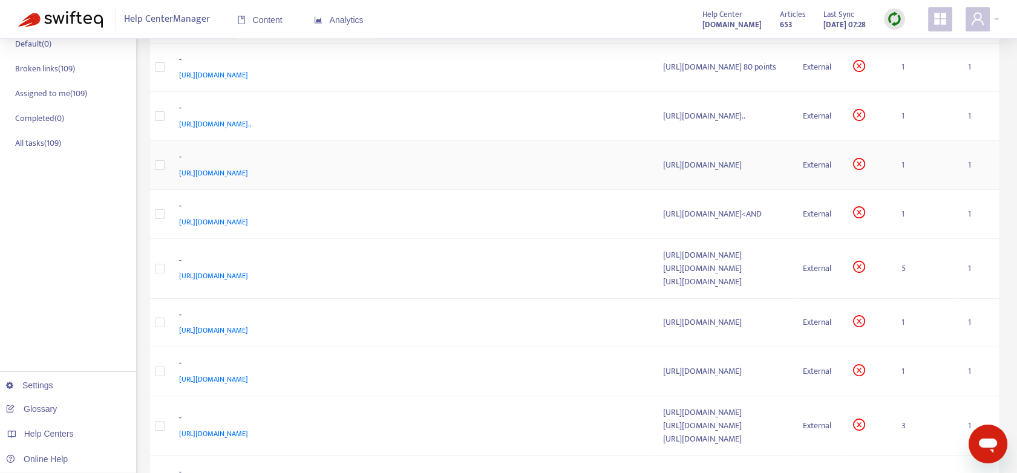
click at [907, 186] on td "1" at bounding box center [925, 165] width 66 height 49
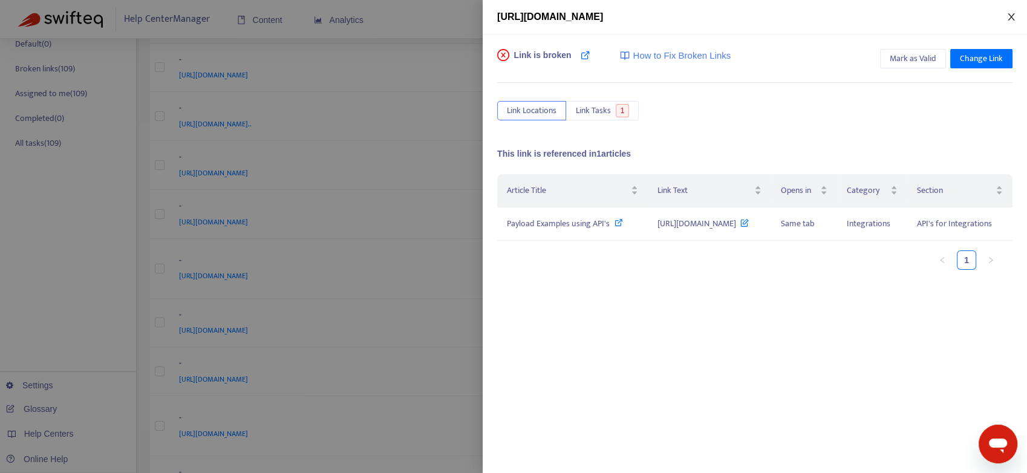
click at [1009, 18] on icon "close" at bounding box center [1011, 17] width 10 height 10
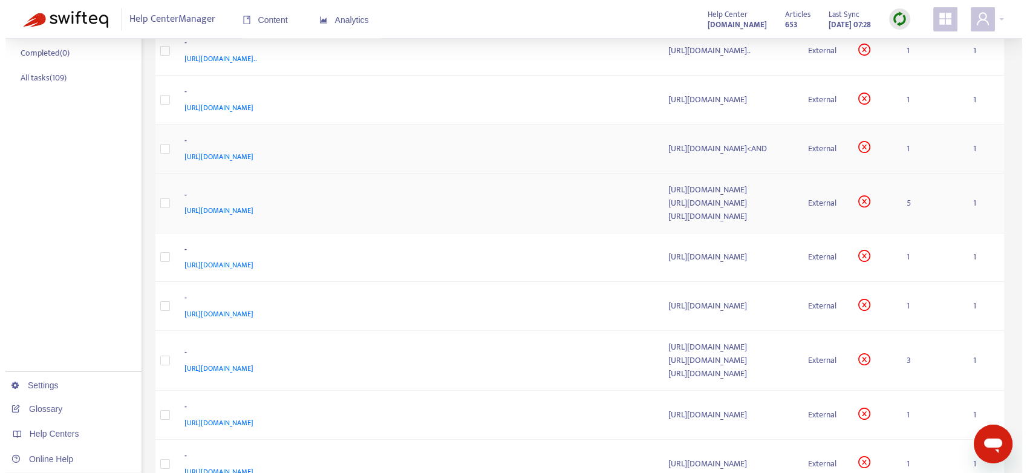
scroll to position [269, 0]
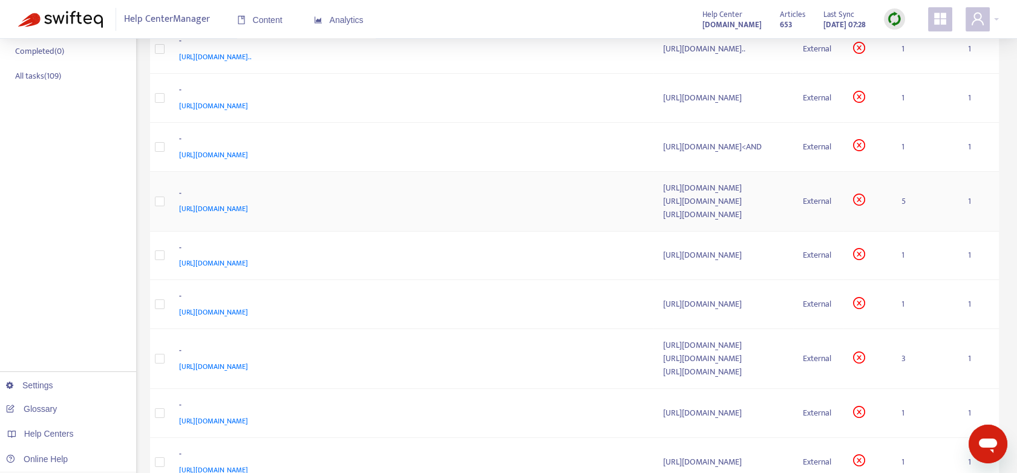
click at [910, 222] on td "5" at bounding box center [925, 202] width 66 height 60
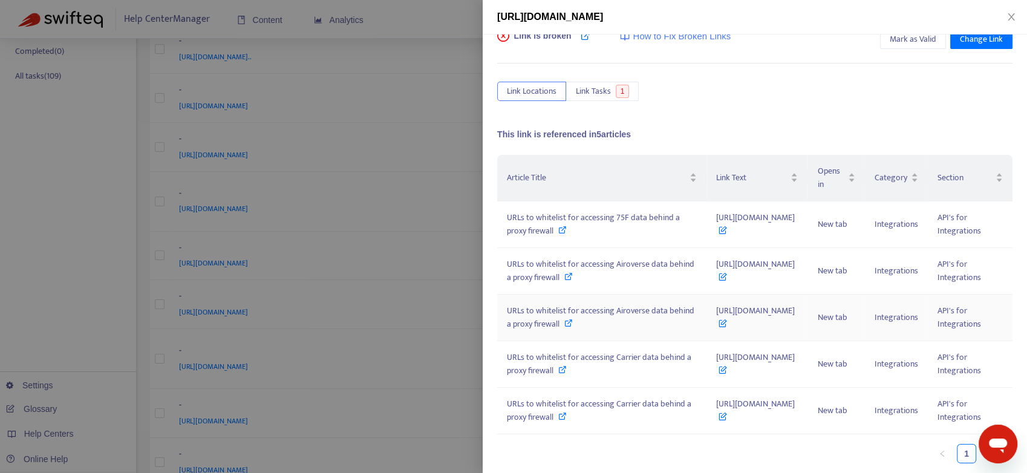
scroll to position [72, 0]
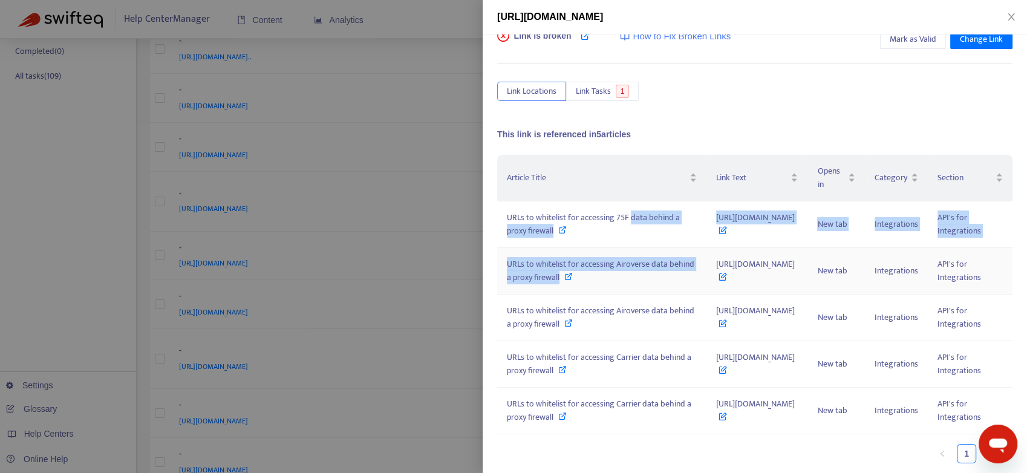
drag, startPoint x: 498, startPoint y: 186, endPoint x: 550, endPoint y: 243, distance: 77.1
click at [550, 243] on tbody "URLs to whitelist for accessing 75F data behind a proxy firewall [URL][DOMAIN_N…" at bounding box center [754, 317] width 515 height 233
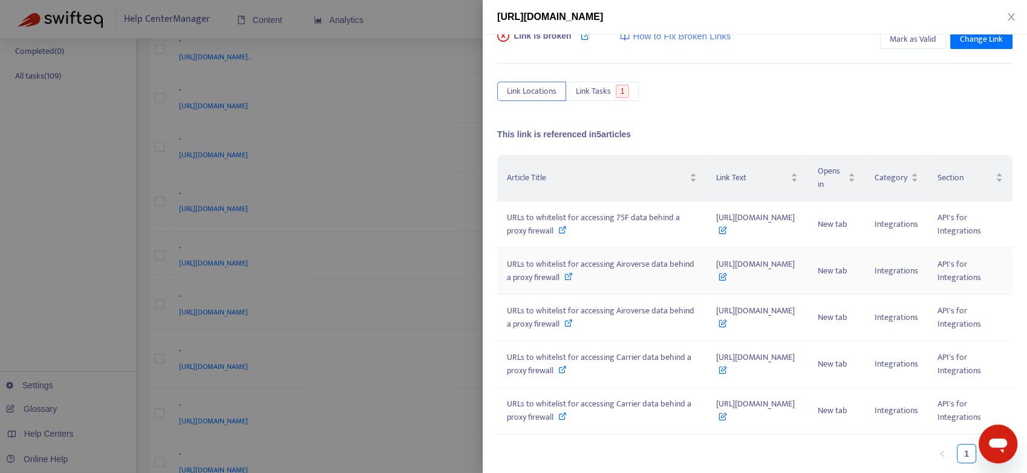
drag, startPoint x: 550, startPoint y: 243, endPoint x: 745, endPoint y: 71, distance: 260.1
click at [745, 71] on div "Link is broken How to Fix Broken Links Mark as Valid Change Link Link Locations…" at bounding box center [754, 215] width 515 height 371
